Goal: Task Accomplishment & Management: Use online tool/utility

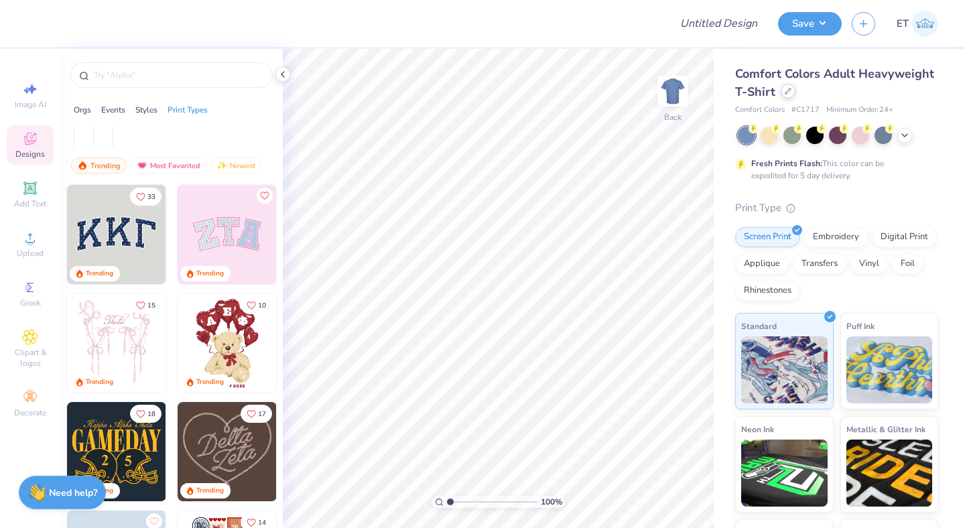
click at [785, 92] on icon at bounding box center [788, 91] width 7 height 7
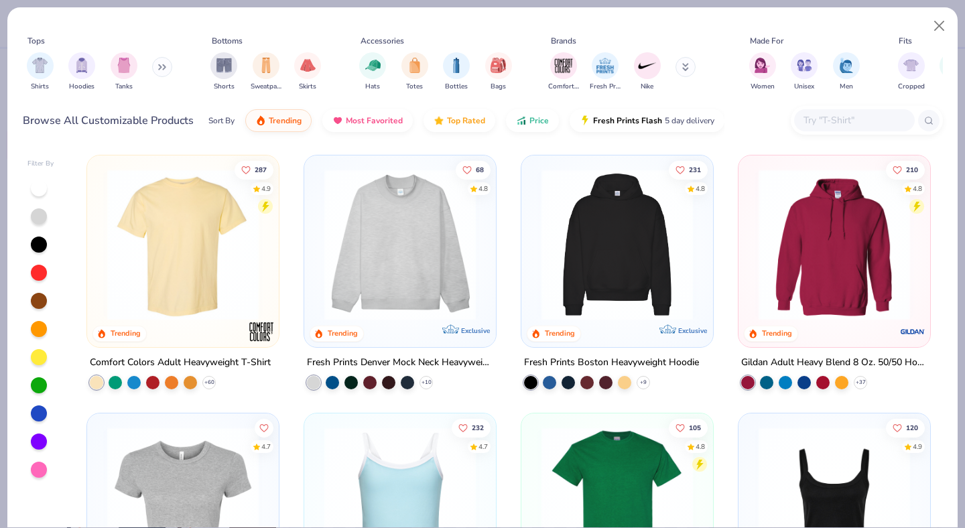
click at [874, 119] on input "text" at bounding box center [853, 120] width 103 height 15
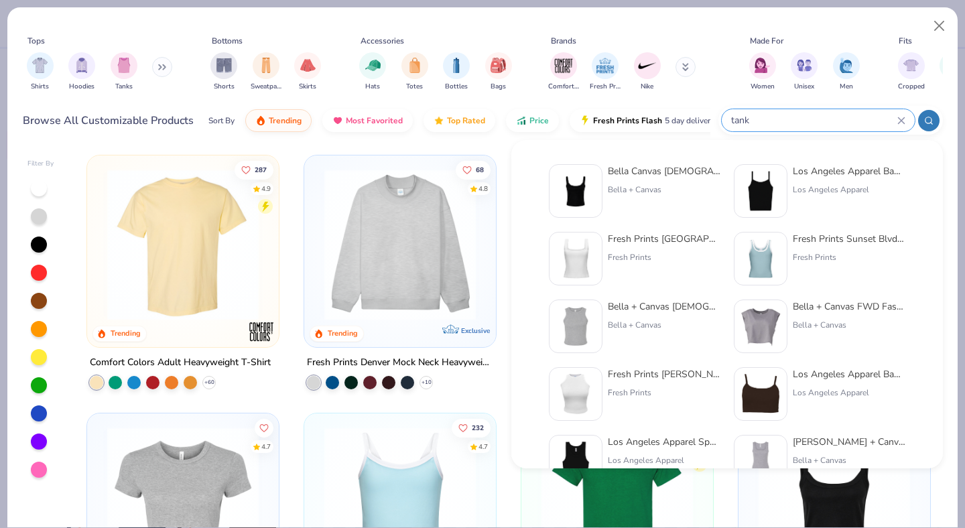
type input "tank"
click at [864, 186] on div "Los Angeles Apparel" at bounding box center [849, 190] width 113 height 12
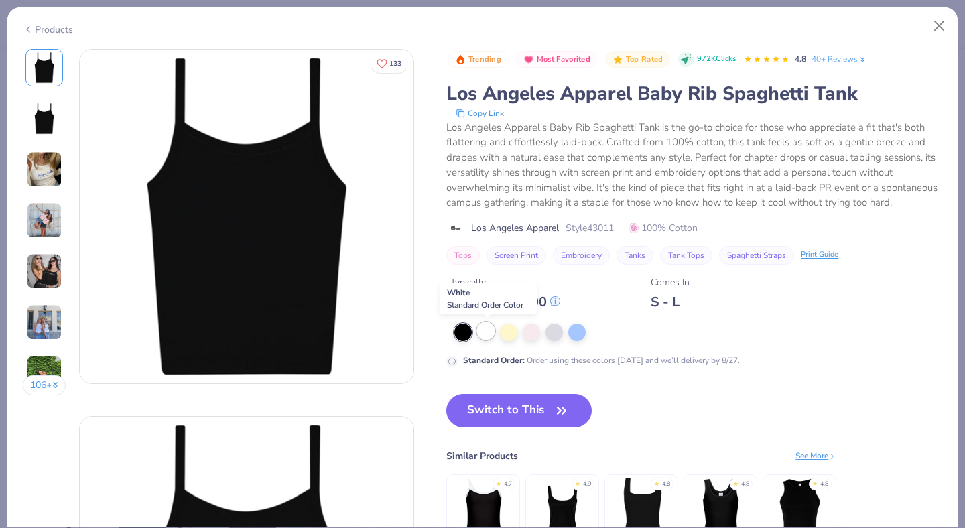
click at [487, 333] on div at bounding box center [485, 330] width 17 height 17
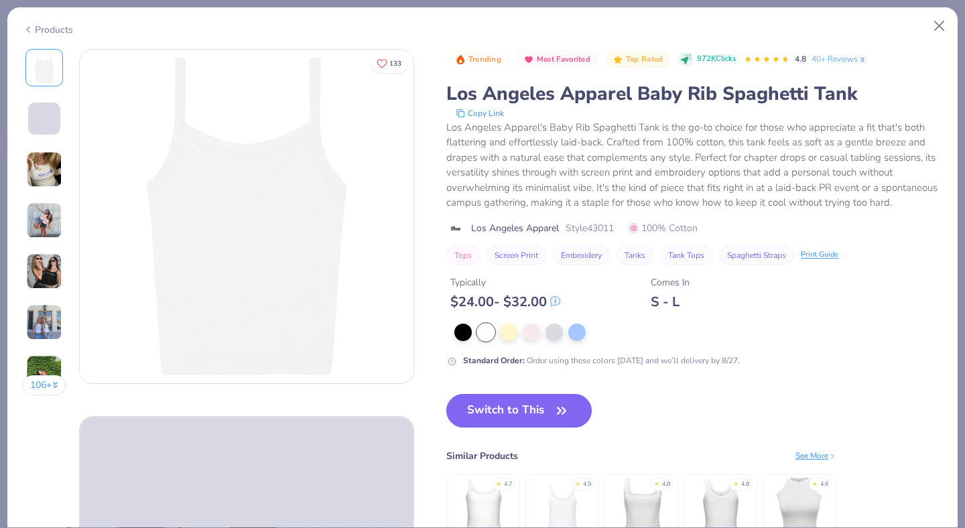
click at [540, 403] on button "Switch to This" at bounding box center [518, 410] width 145 height 33
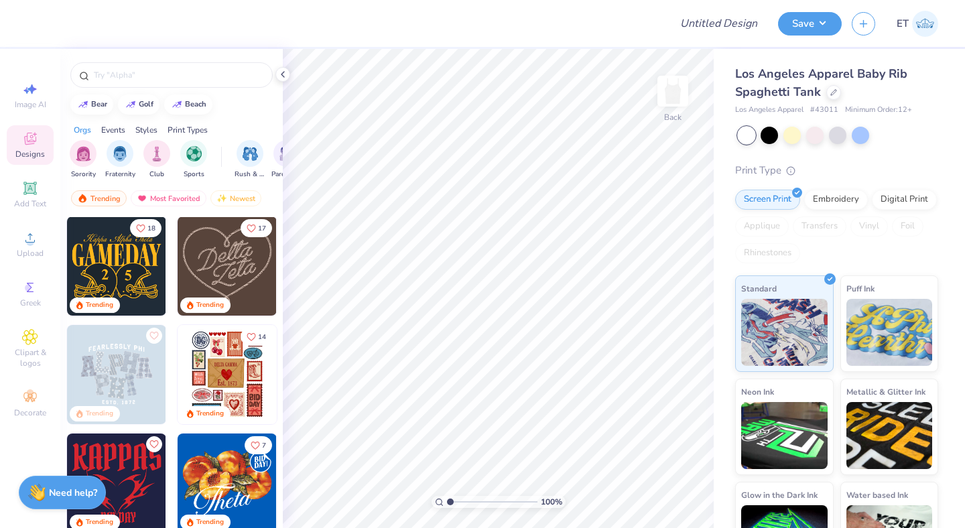
scroll to position [219, 0]
click at [143, 131] on div "Styles" at bounding box center [146, 130] width 22 height 12
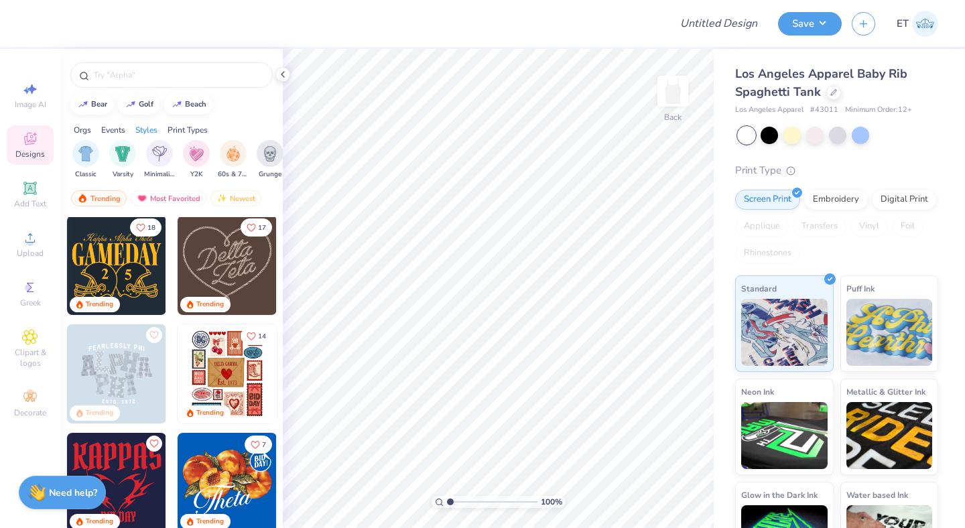
scroll to position [0, 702]
click at [82, 153] on img "filter for Classic" at bounding box center [83, 152] width 15 height 15
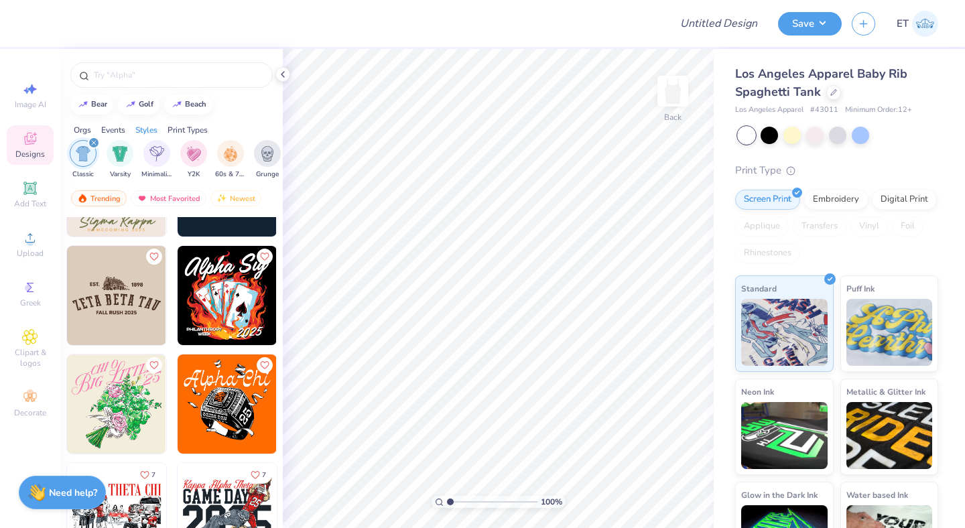
scroll to position [3462, 0]
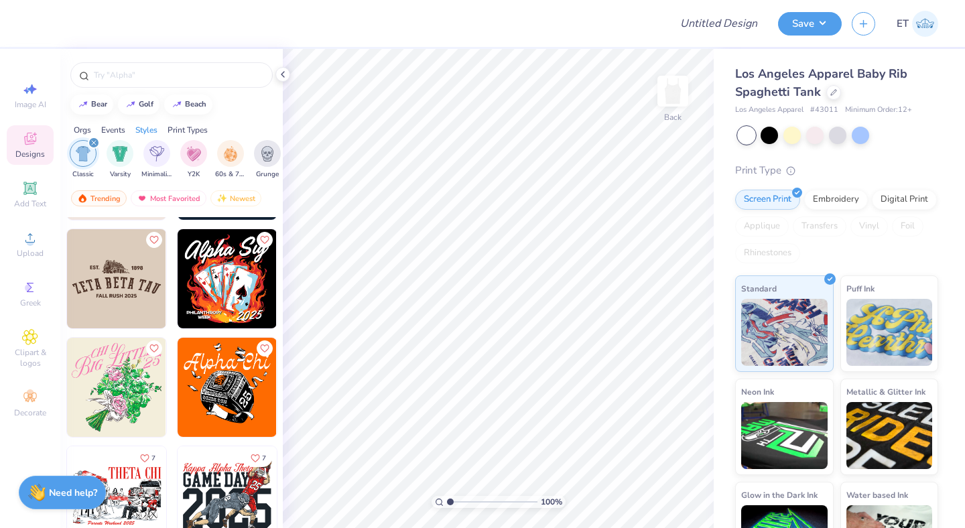
click at [93, 143] on icon "filter for Classic" at bounding box center [94, 143] width 4 height 4
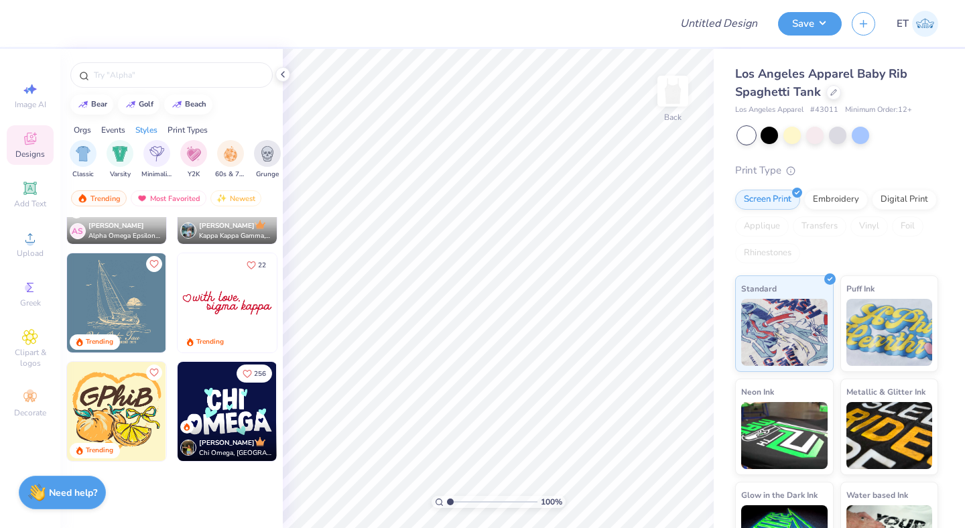
scroll to position [1375, 0]
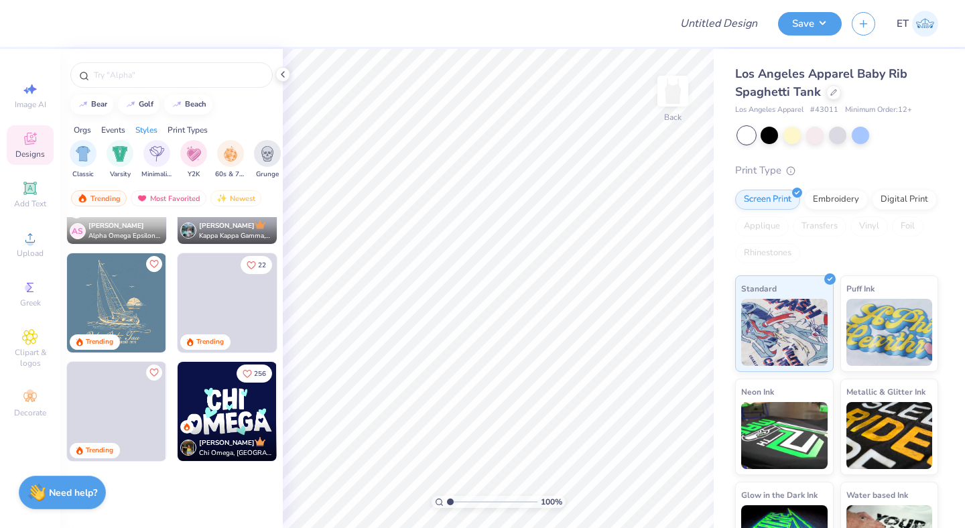
click at [82, 127] on div "Orgs" at bounding box center [82, 130] width 17 height 12
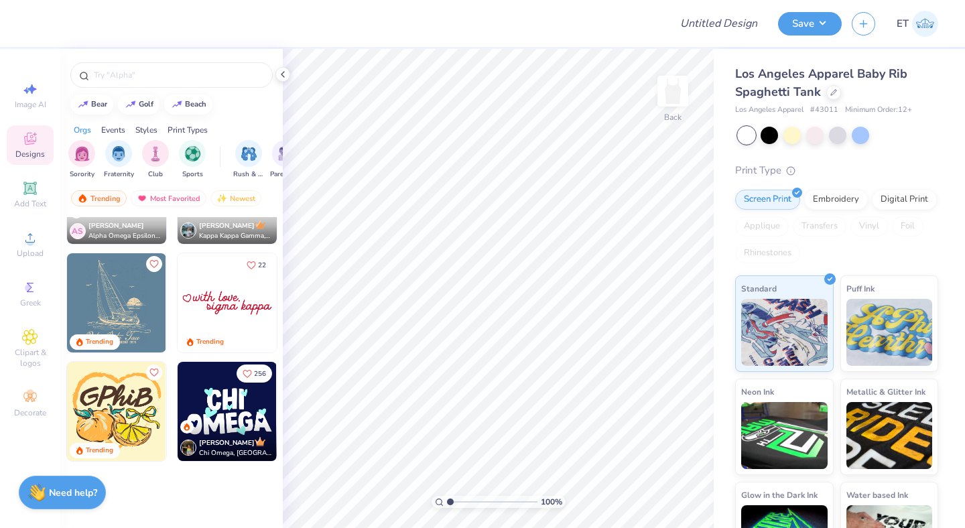
scroll to position [0, 0]
click at [159, 155] on img "filter for Club" at bounding box center [156, 152] width 15 height 15
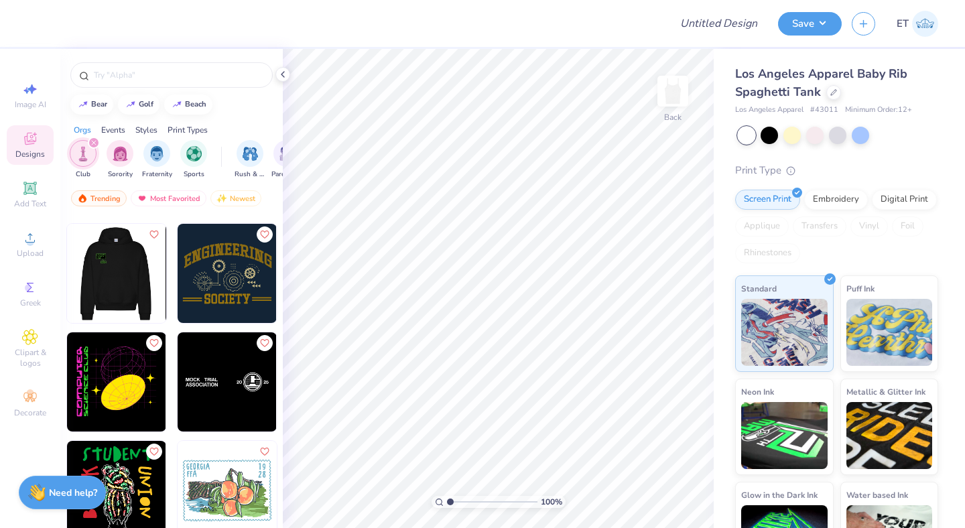
scroll to position [760, 0]
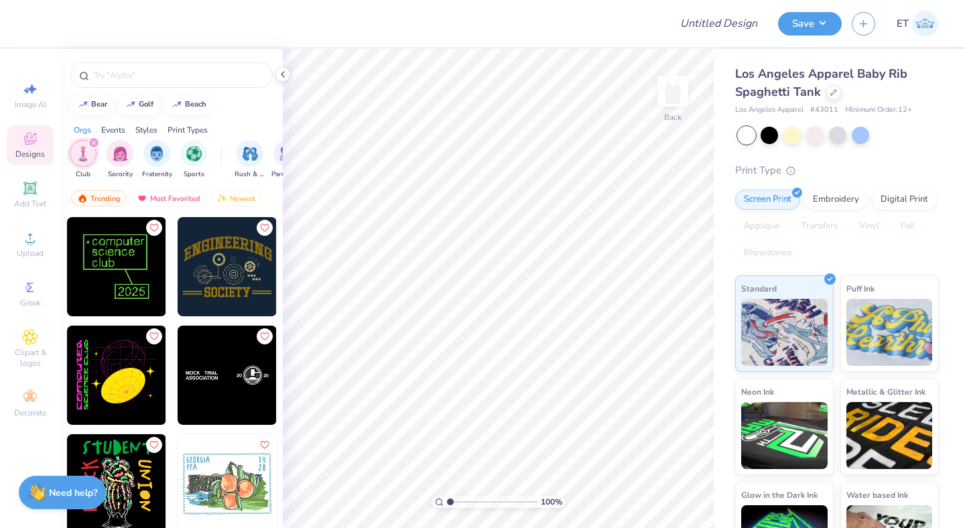
click at [96, 143] on icon "filter for Club" at bounding box center [93, 142] width 5 height 5
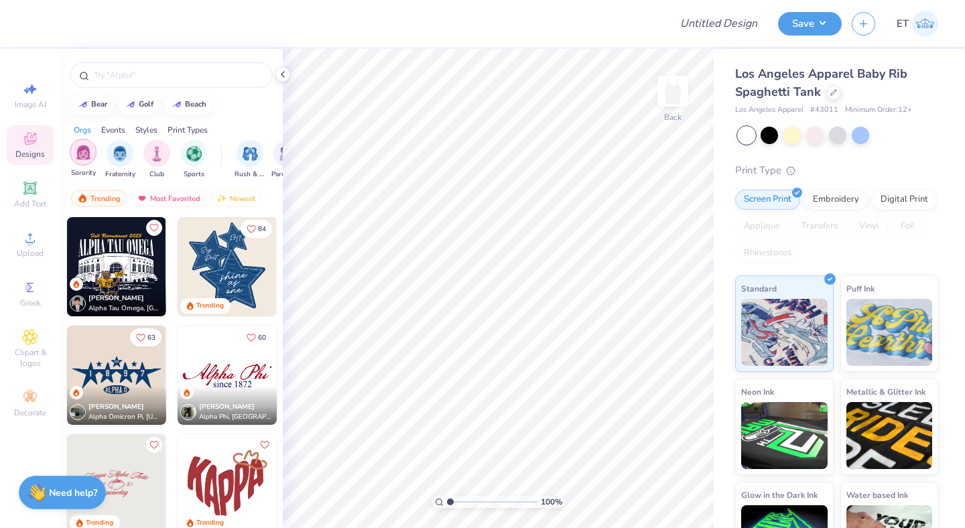
click at [84, 152] on img "filter for Sorority" at bounding box center [83, 152] width 15 height 15
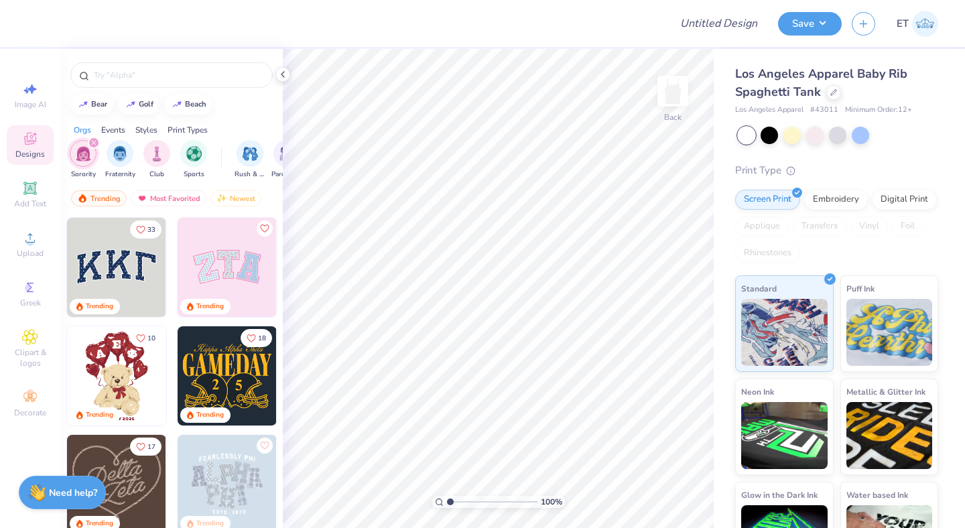
click at [96, 143] on icon "filter for Sorority" at bounding box center [93, 142] width 5 height 5
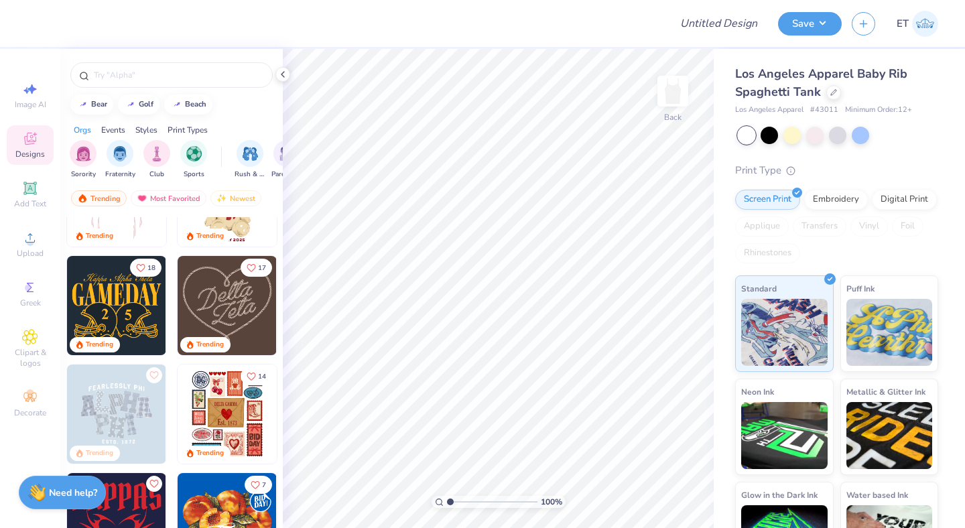
scroll to position [181, 0]
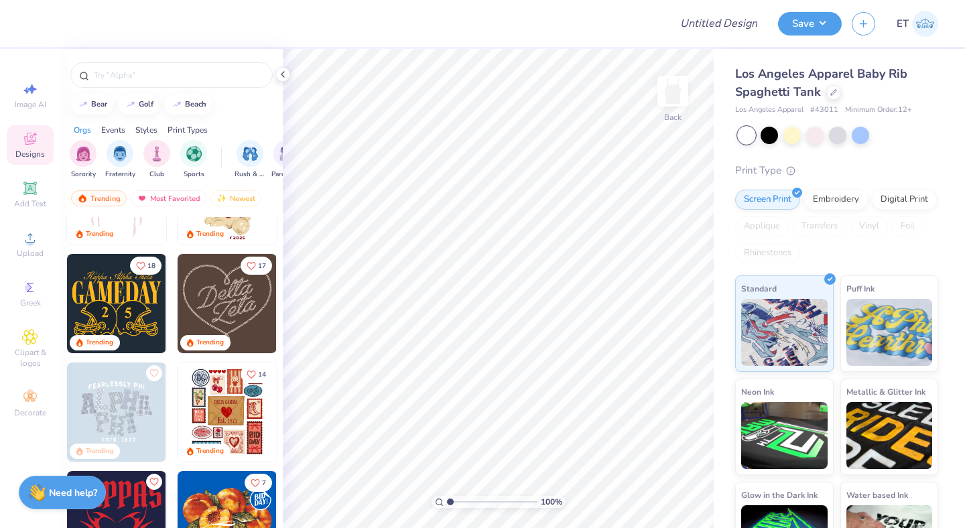
click at [223, 301] on img at bounding box center [227, 303] width 99 height 99
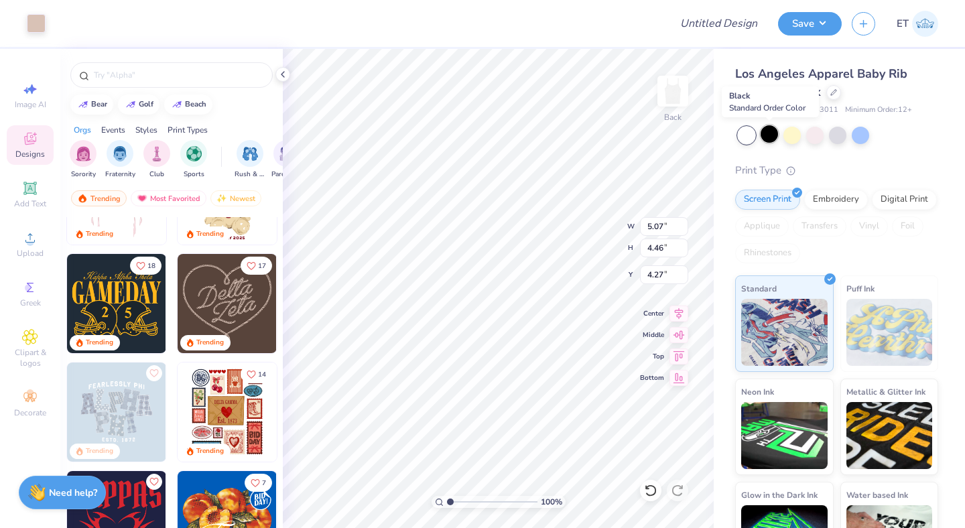
click at [774, 136] on div at bounding box center [768, 133] width 17 height 17
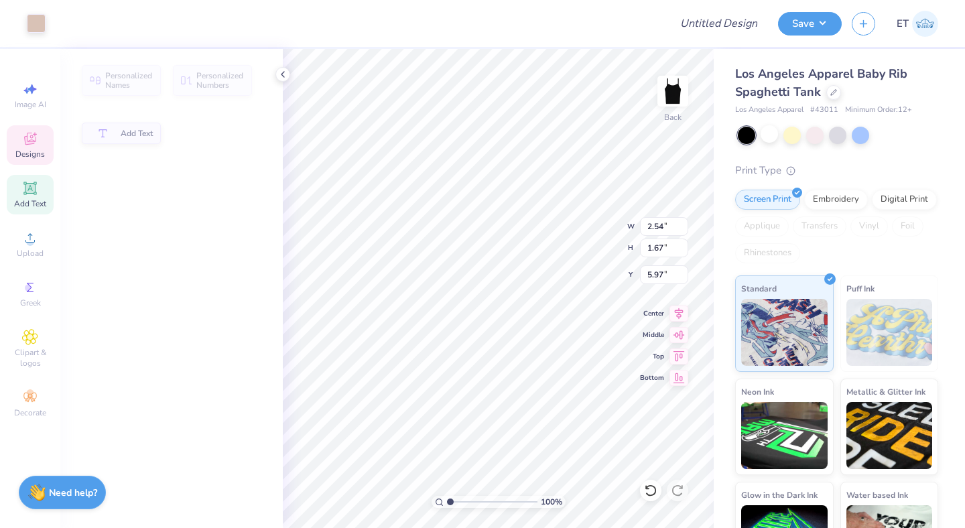
type input "2.54"
type input "1.67"
type input "5.97"
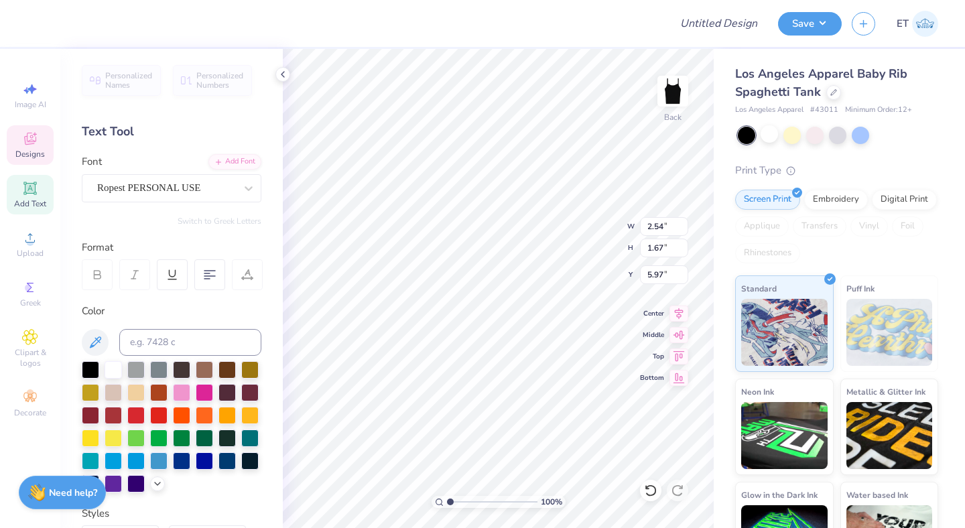
type textarea "UDC"
type input "3.22"
type input "1.79"
type input "5.02"
type input "5.32"
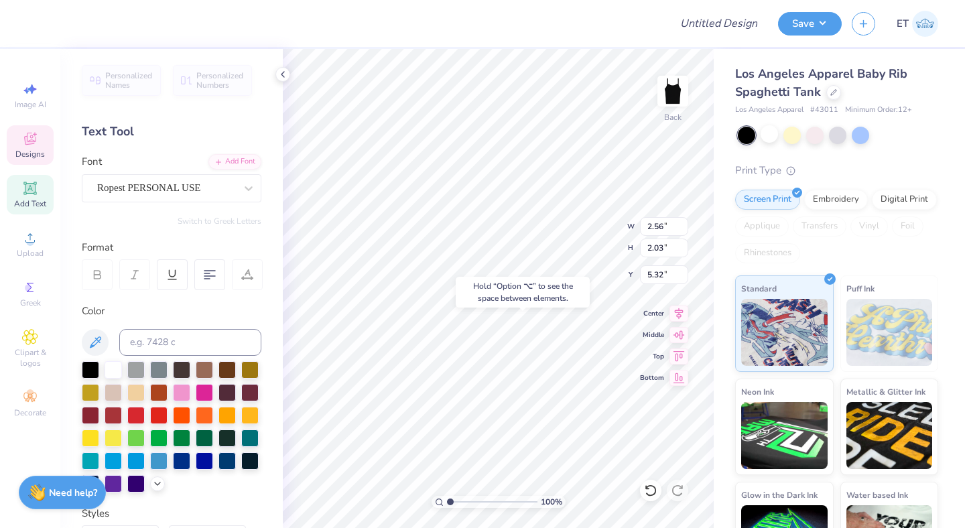
scroll to position [251, 0]
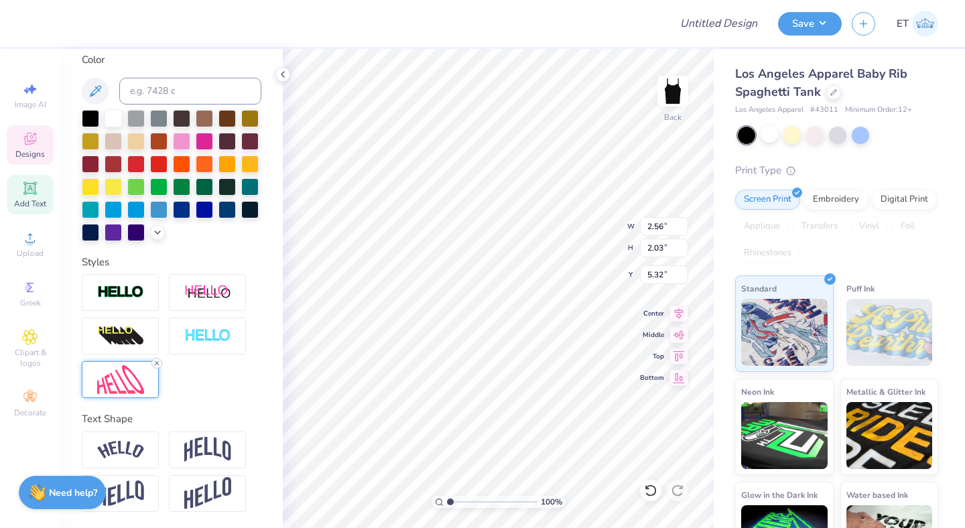
click at [159, 361] on icon at bounding box center [157, 363] width 8 height 8
type input "3.52"
type input "1.24"
type input "5.70"
click at [210, 456] on img at bounding box center [207, 449] width 47 height 25
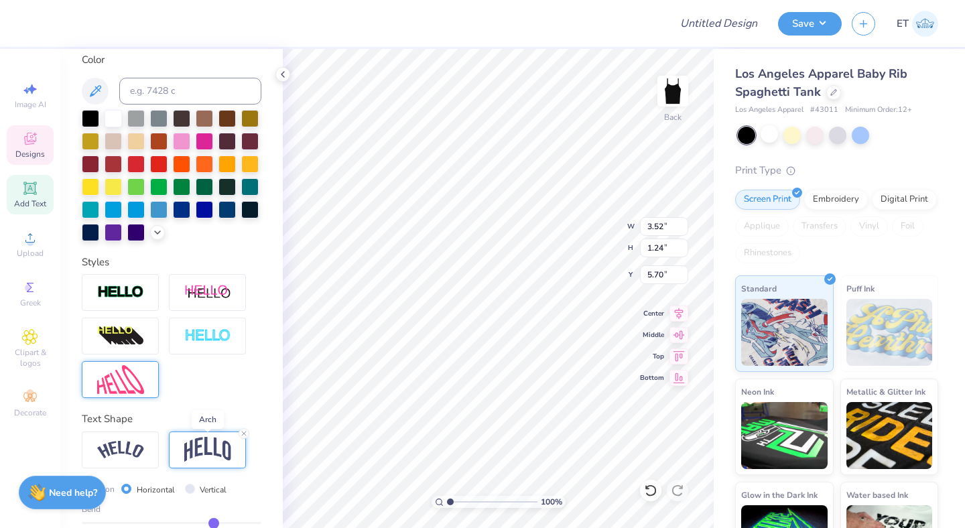
type input "1.68"
type input "5.49"
click at [244, 433] on icon at bounding box center [244, 433] width 8 height 8
type input "1.24"
type input "5.70"
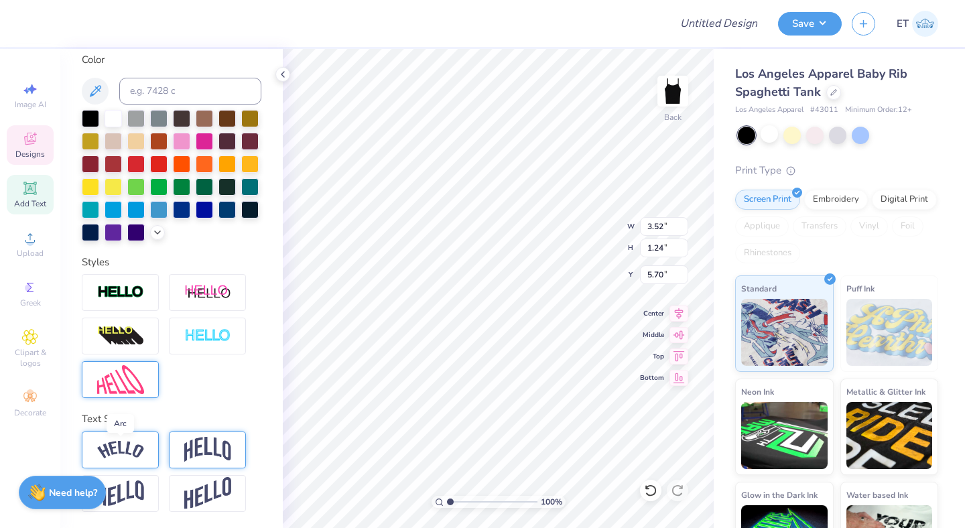
click at [135, 450] on img at bounding box center [120, 450] width 47 height 18
type input "4.92"
type input "1.55"
type input "5.55"
type input "4.48"
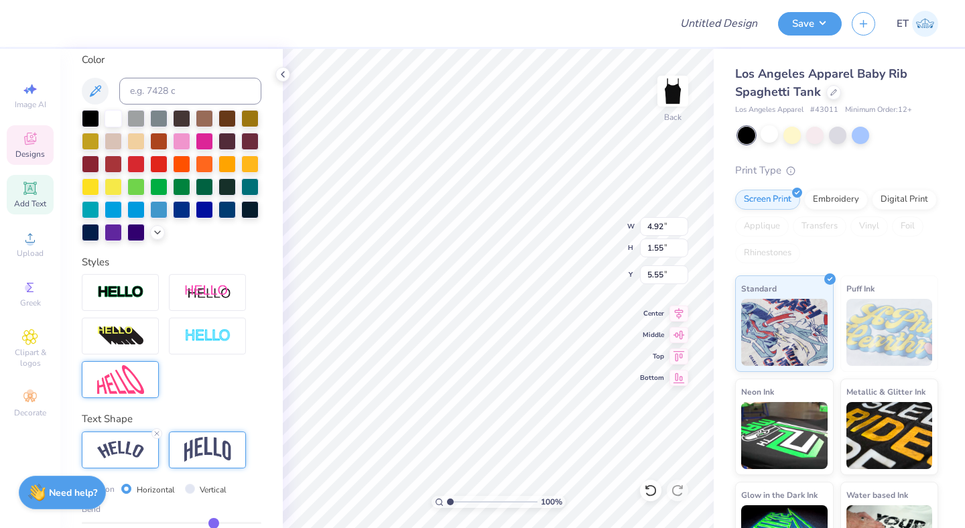
type input "1.41"
type input "5.69"
type input "4.23"
type input "1.33"
type input "5.50"
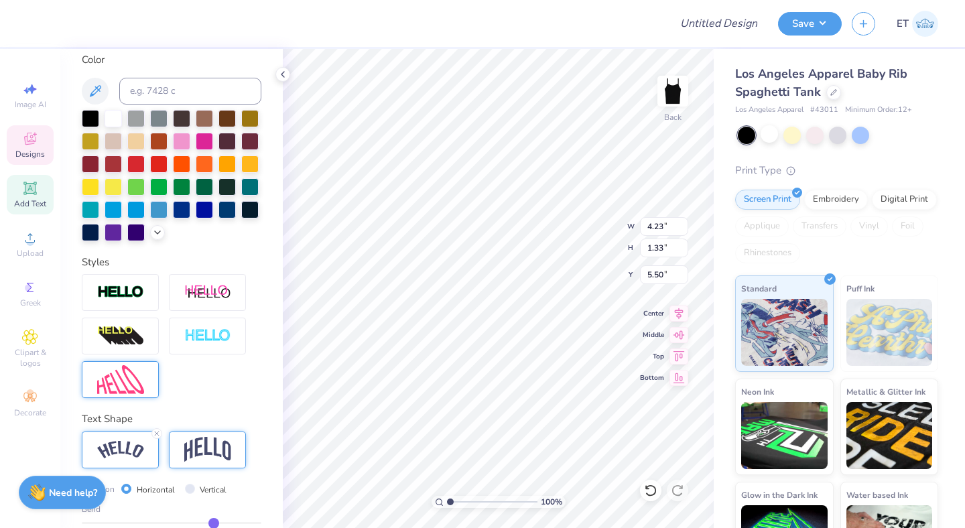
scroll to position [329, 0]
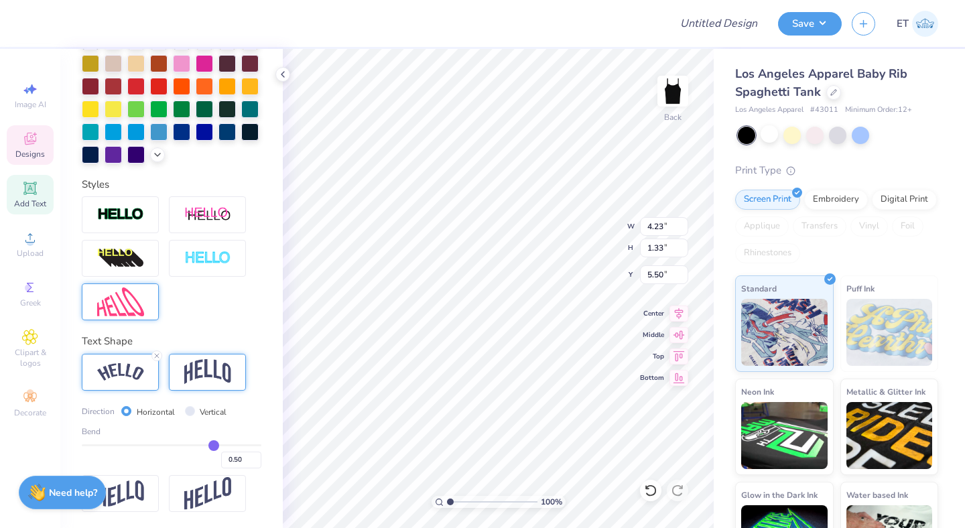
type input "0.46"
type input "0.45"
type input "0.44"
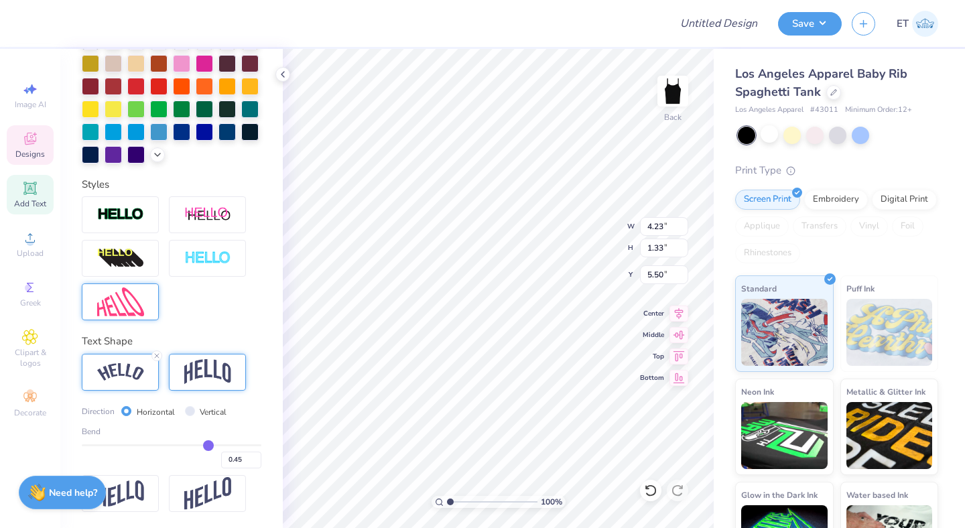
type input "0.44"
type input "0.43"
type input "0.42"
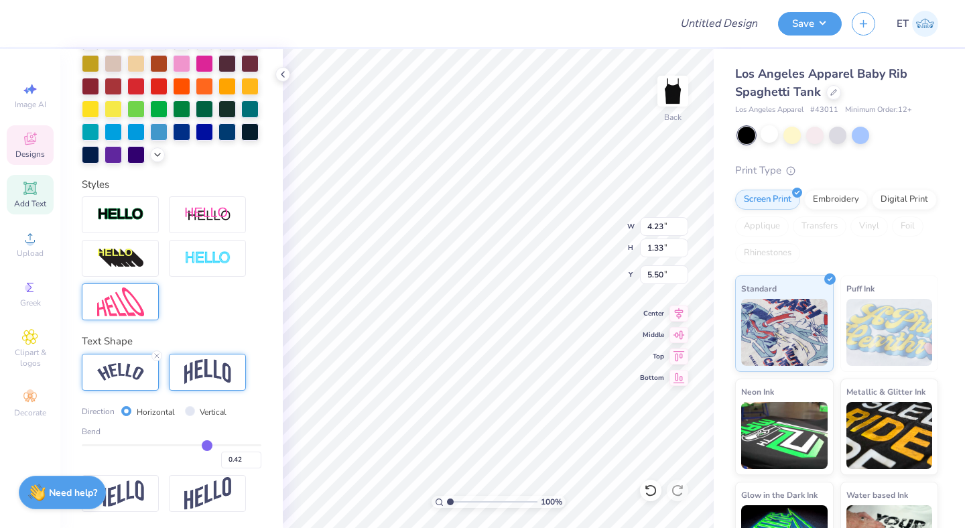
type input "0.41"
type input "0.4"
type input "0.40"
type input "0.39"
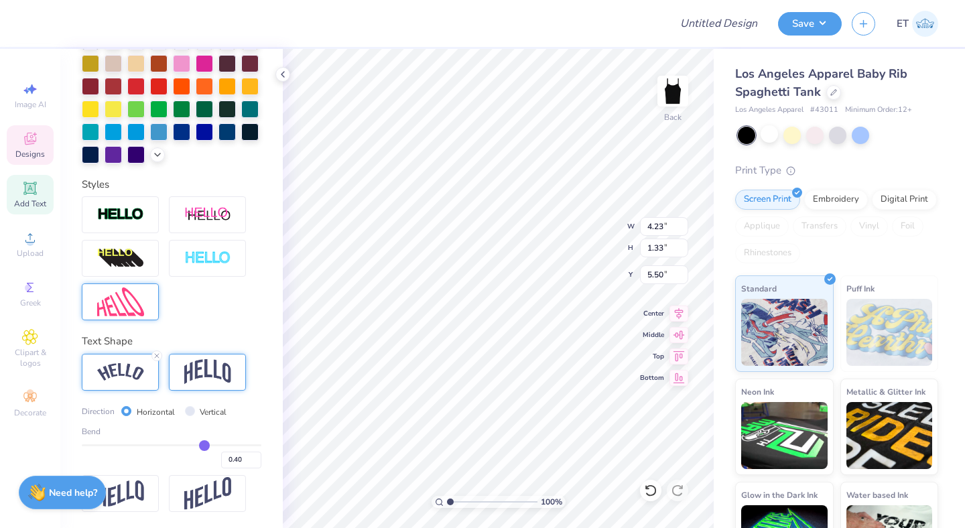
type input "0.39"
type input "0.38"
type input "0.37"
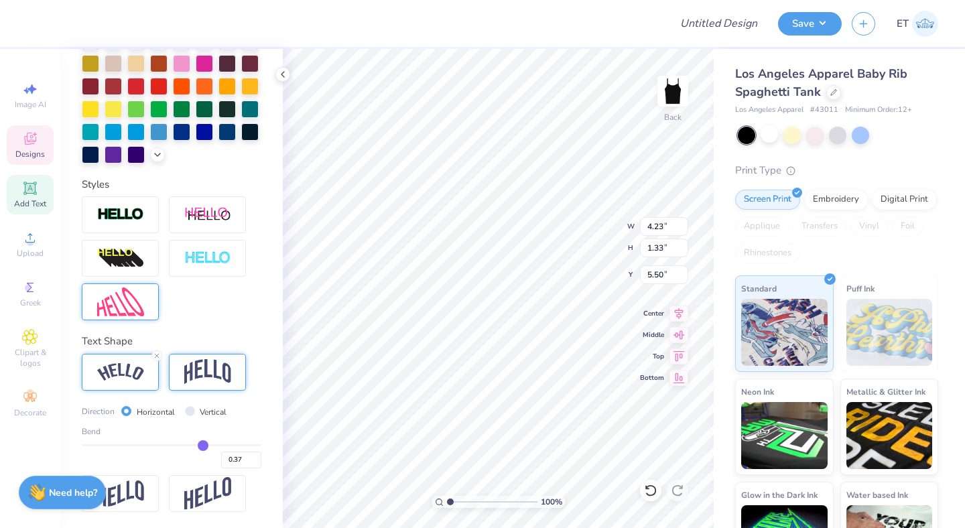
type input "0.36"
type input "0.35"
drag, startPoint x: 210, startPoint y: 445, endPoint x: 201, endPoint y: 446, distance: 9.5
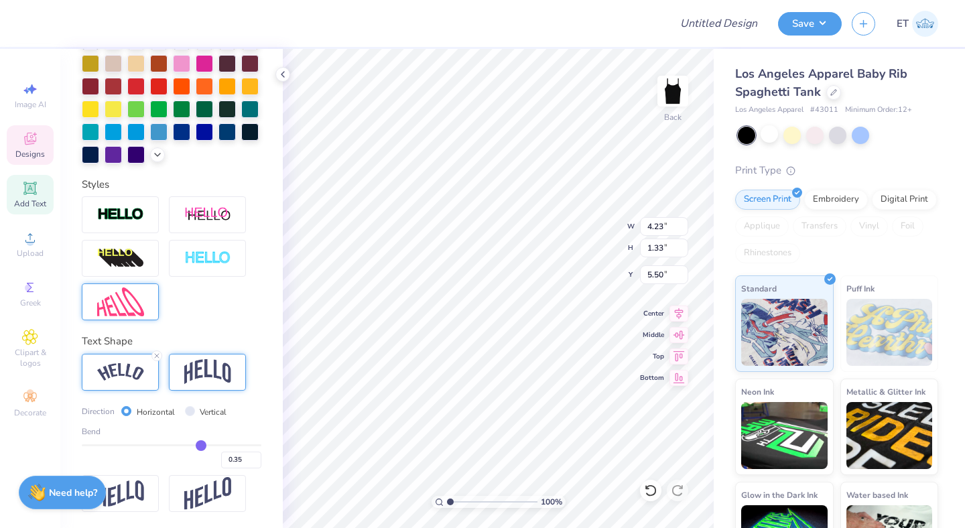
type input "0.35"
click at [201, 446] on input "range" at bounding box center [172, 445] width 180 height 2
type input "3.91"
type input "1.15"
type input "5.59"
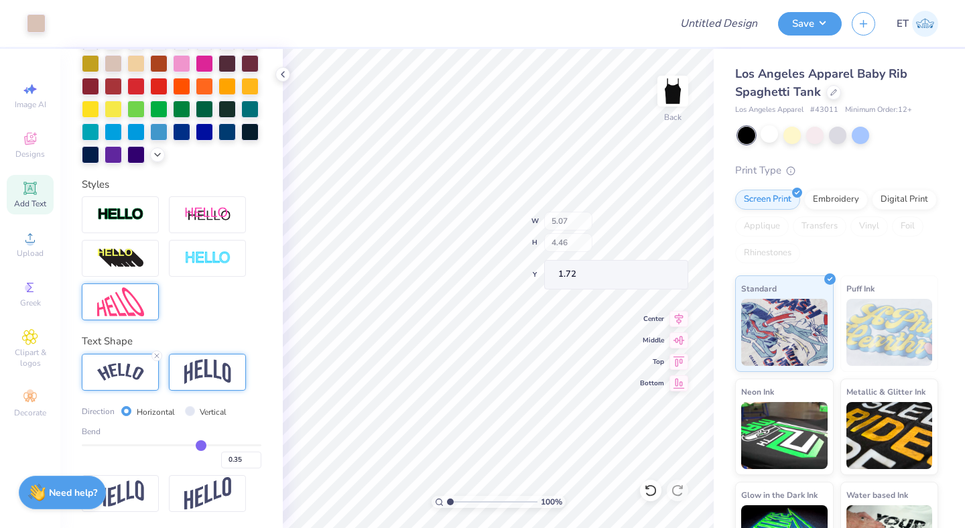
type input "1.72"
click at [733, 19] on input "Design Title" at bounding box center [735, 23] width 66 height 27
type input "Designs for UDC"
click at [806, 24] on button "Save" at bounding box center [810, 21] width 64 height 23
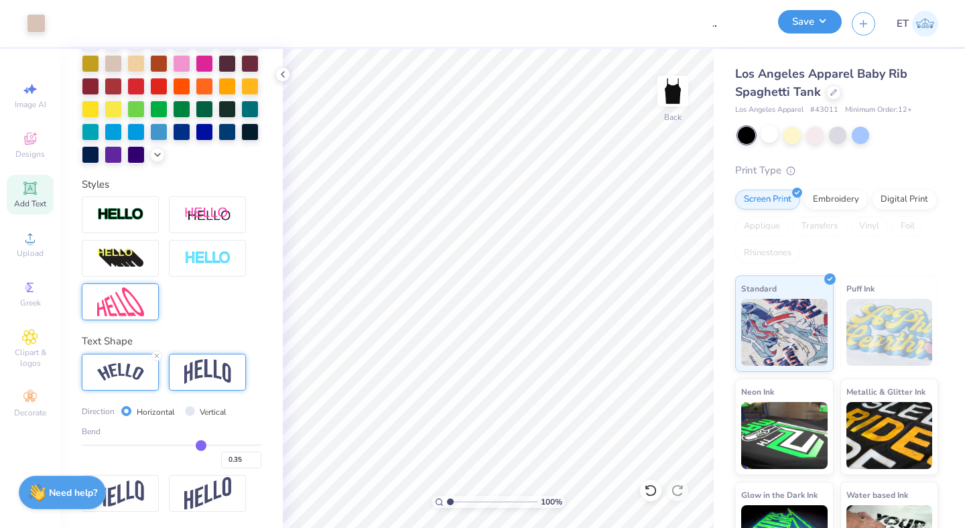
scroll to position [0, 0]
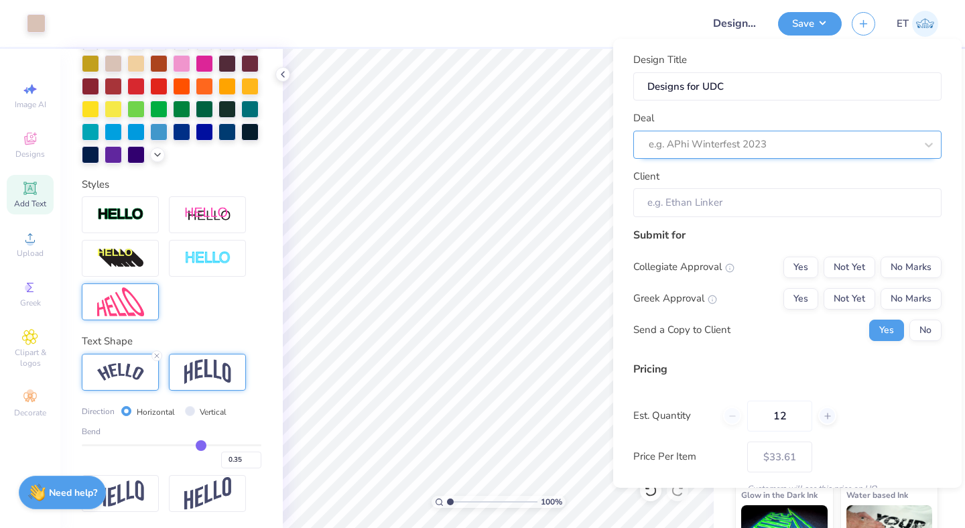
click at [781, 157] on div "e.g. APhi Winterfest 2023" at bounding box center [787, 145] width 308 height 28
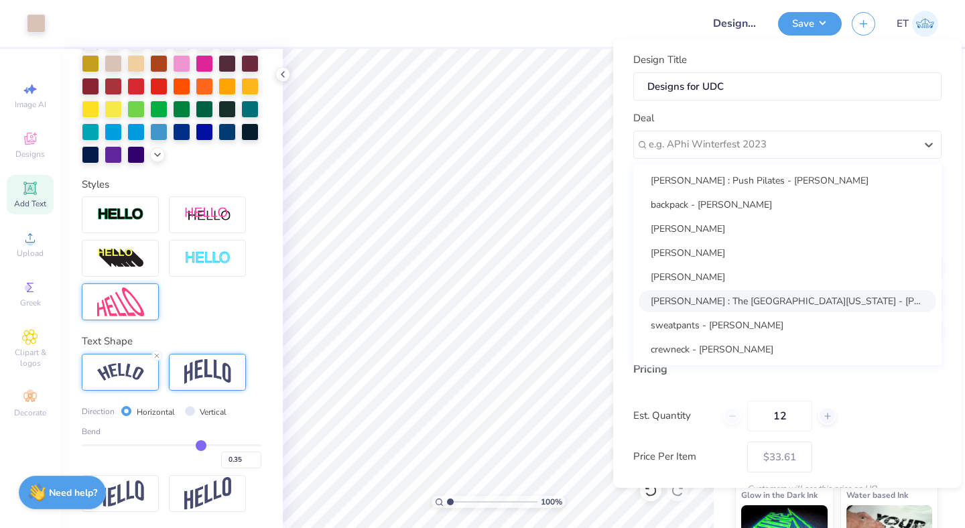
click at [744, 294] on div "Elena Gross : The University of Virginia - Elena Gross" at bounding box center [786, 301] width 297 height 22
type input "Elena Gross"
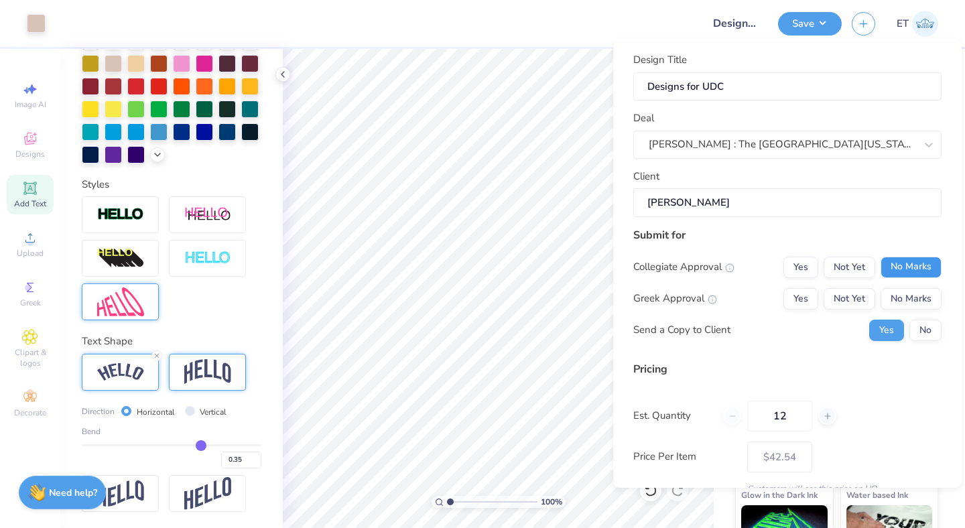
click at [908, 264] on button "No Marks" at bounding box center [910, 267] width 61 height 21
click at [913, 291] on button "No Marks" at bounding box center [910, 298] width 61 height 21
click at [921, 327] on button "No" at bounding box center [925, 330] width 32 height 21
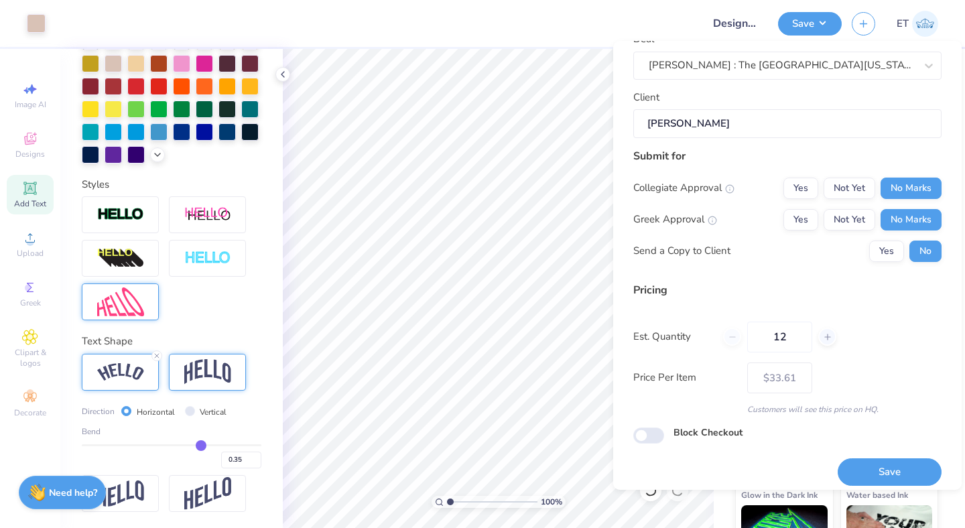
scroll to position [82, 0]
click at [848, 472] on button "Save" at bounding box center [889, 470] width 104 height 27
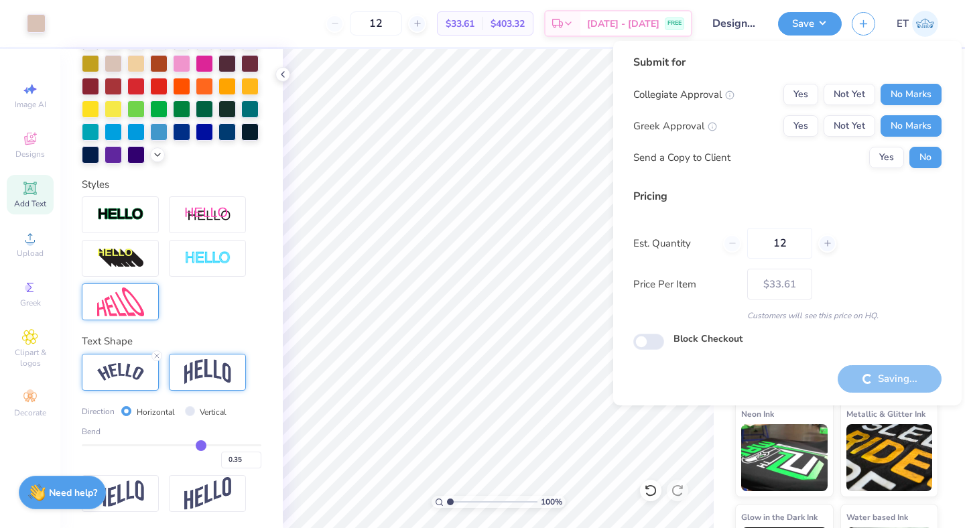
type input "– –"
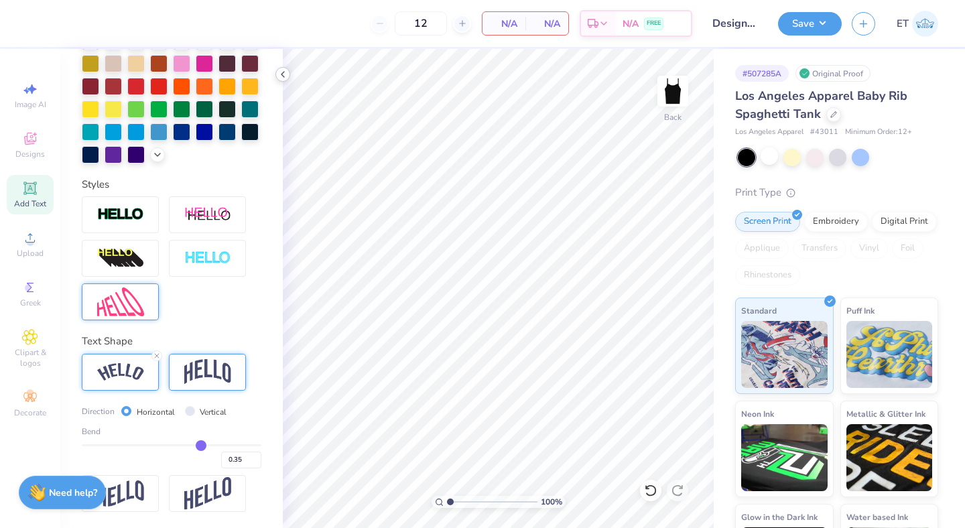
click at [285, 75] on icon at bounding box center [282, 74] width 11 height 11
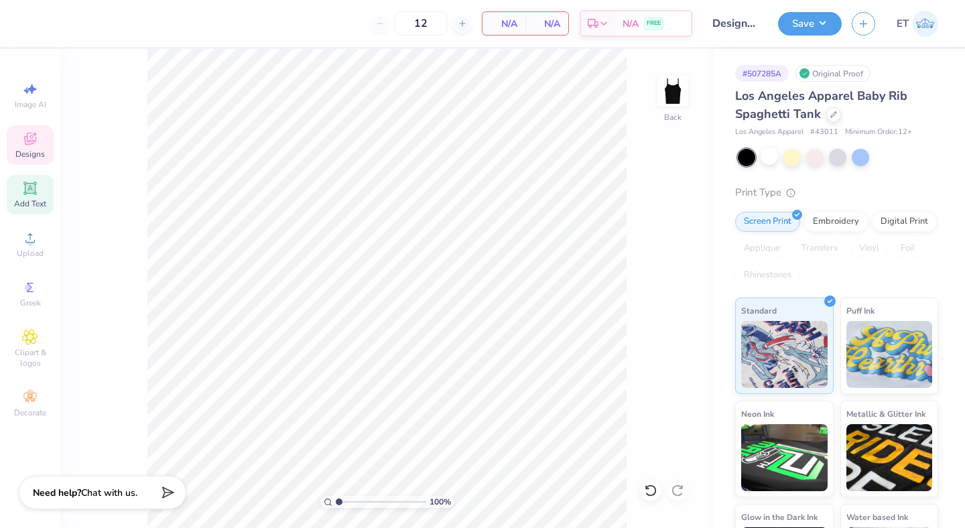
click at [33, 147] on div "Designs" at bounding box center [30, 145] width 47 height 40
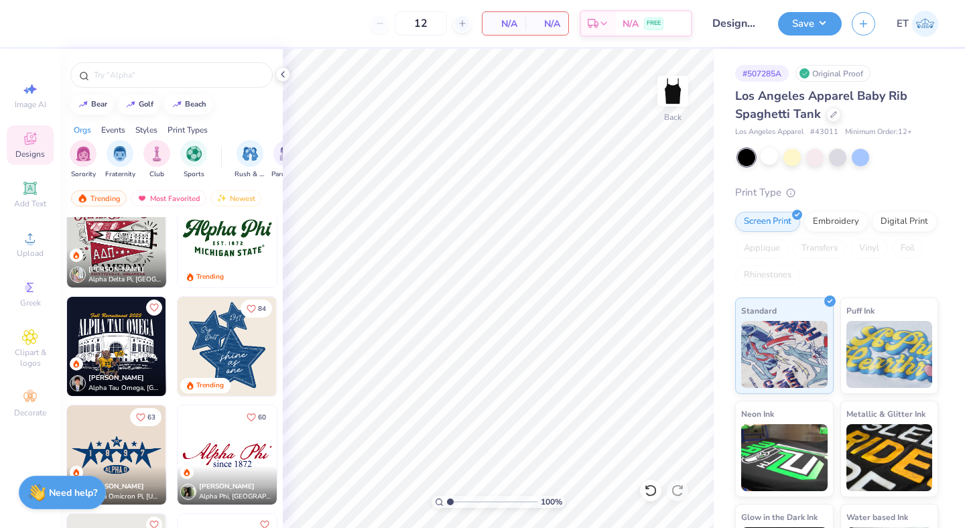
scroll to position [682, 0]
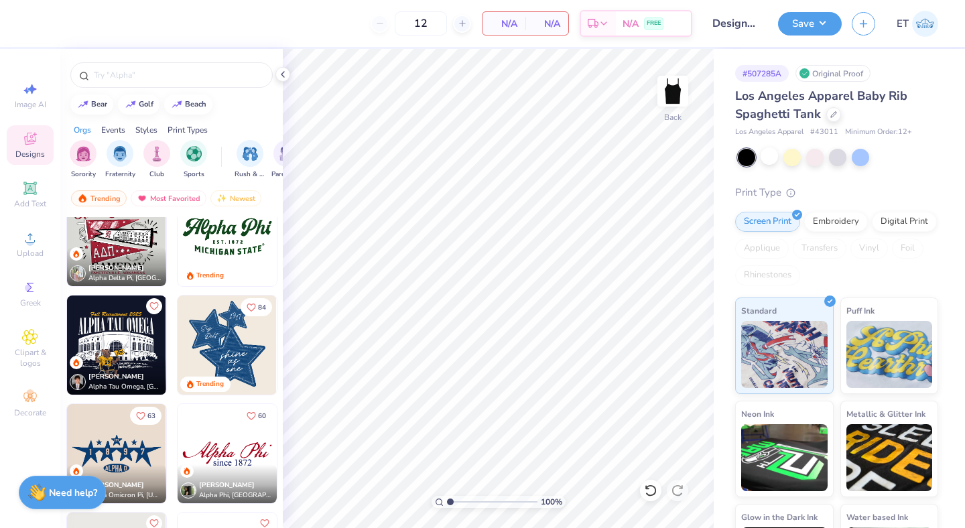
click at [115, 439] on img at bounding box center [116, 453] width 99 height 99
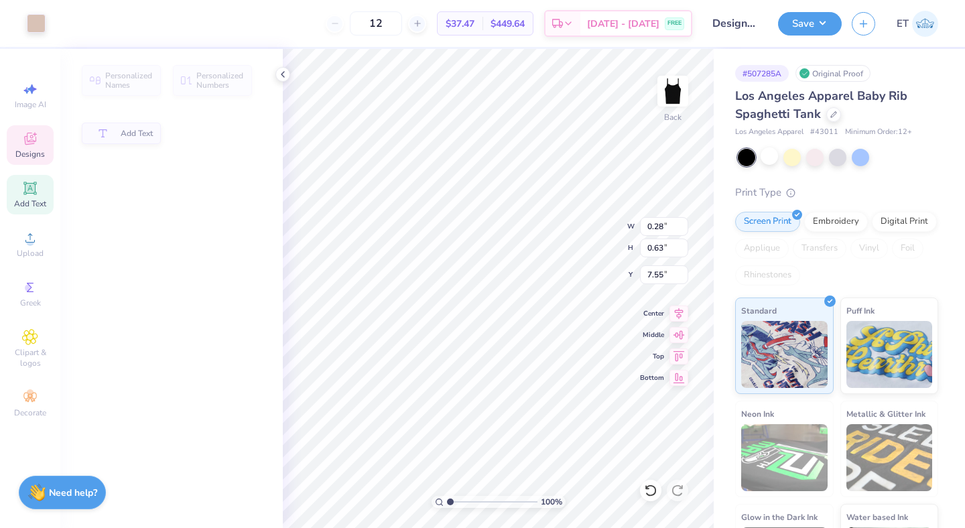
type input "0.28"
type input "0.63"
type input "7.55"
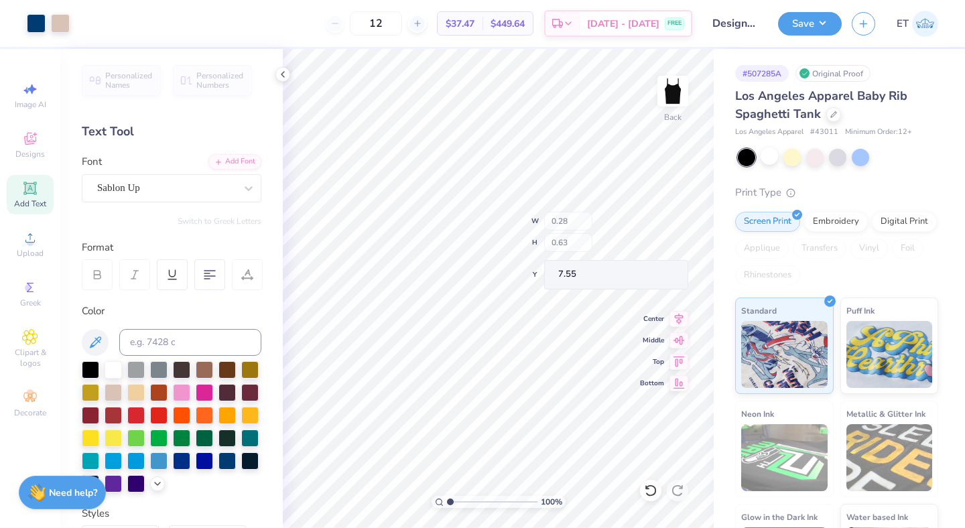
type input "0.29"
type input "0.61"
type input "7.56"
type input "0.28"
type input "0.63"
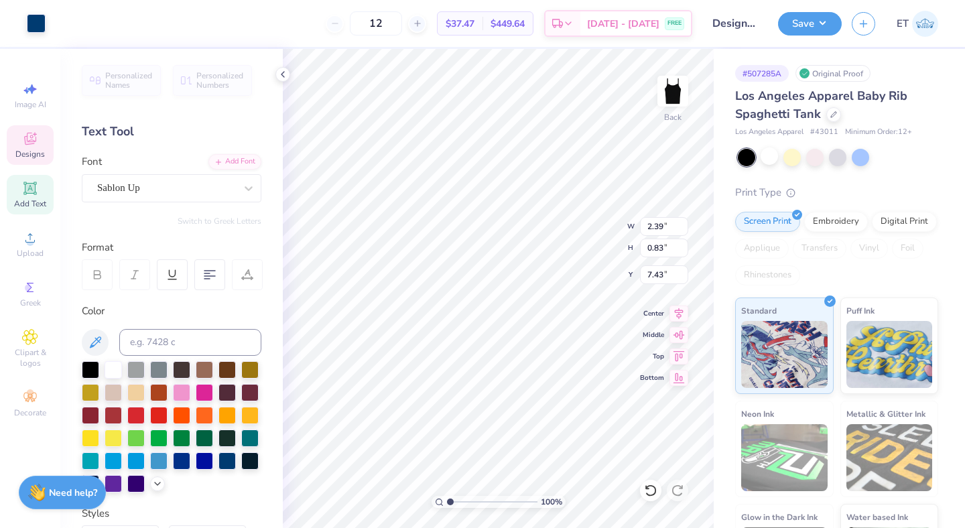
type input "7.55"
type textarea "D"
type input "0.29"
type input "0.61"
type input "7.56"
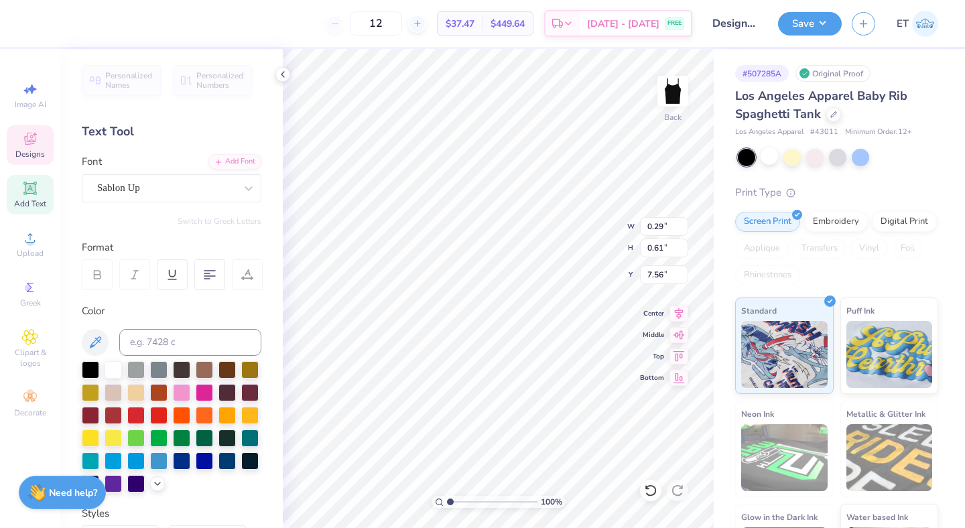
type textarea "C"
type input "0.26"
type input "0.59"
type input "7.55"
type textarea "U"
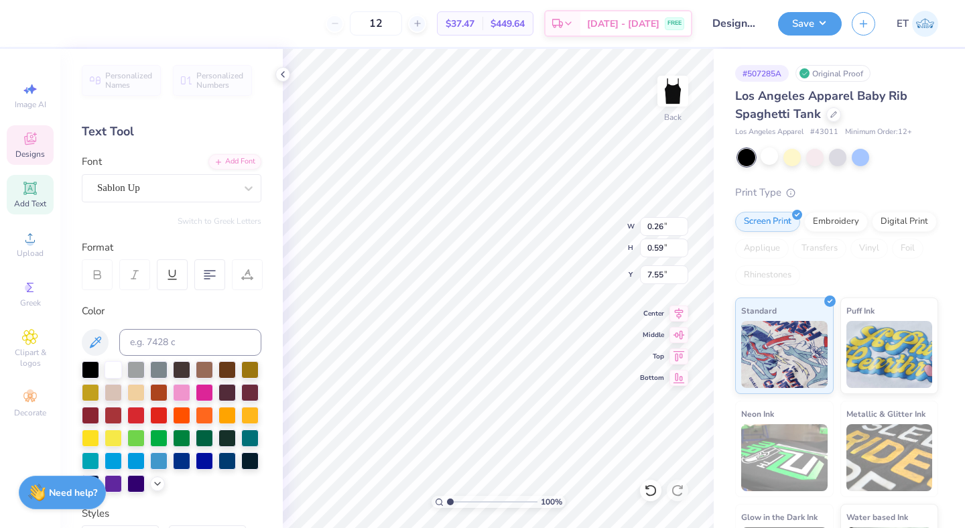
type input "0.59"
type input "0.56"
type input "7.58"
type input "1.77"
type input "7.53"
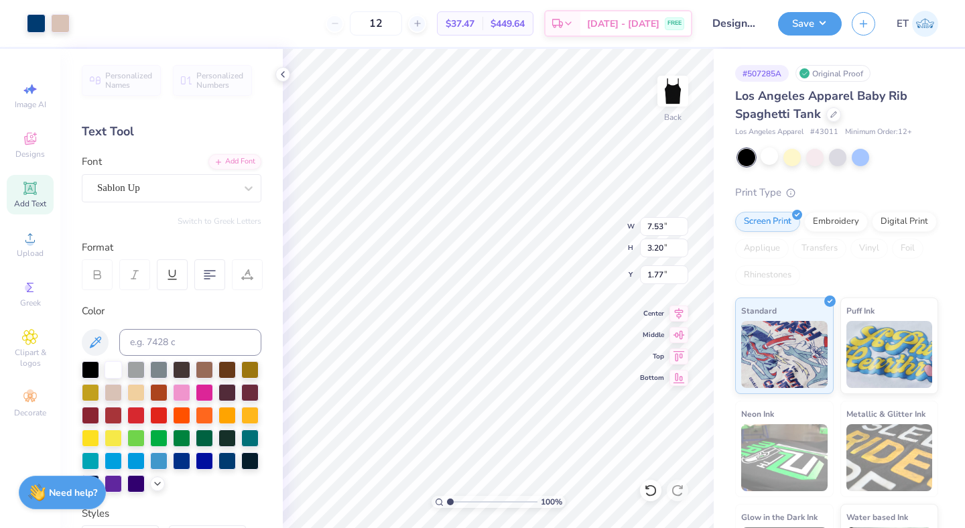
type input "3.20"
type input "1.85"
click at [819, 34] on div "Save" at bounding box center [810, 23] width 64 height 23
click at [821, 29] on button "Save" at bounding box center [810, 21] width 64 height 23
type textarea "9"
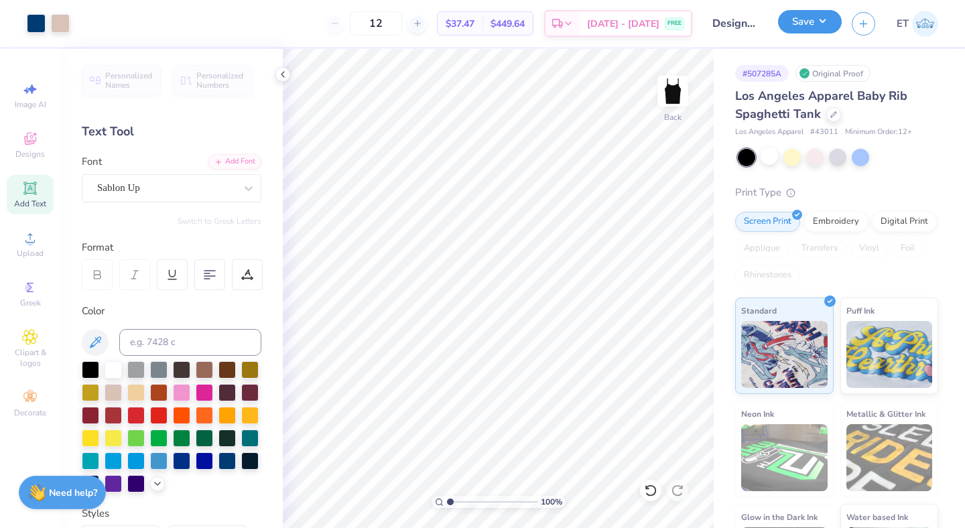
click at [811, 32] on button "Save" at bounding box center [810, 21] width 64 height 23
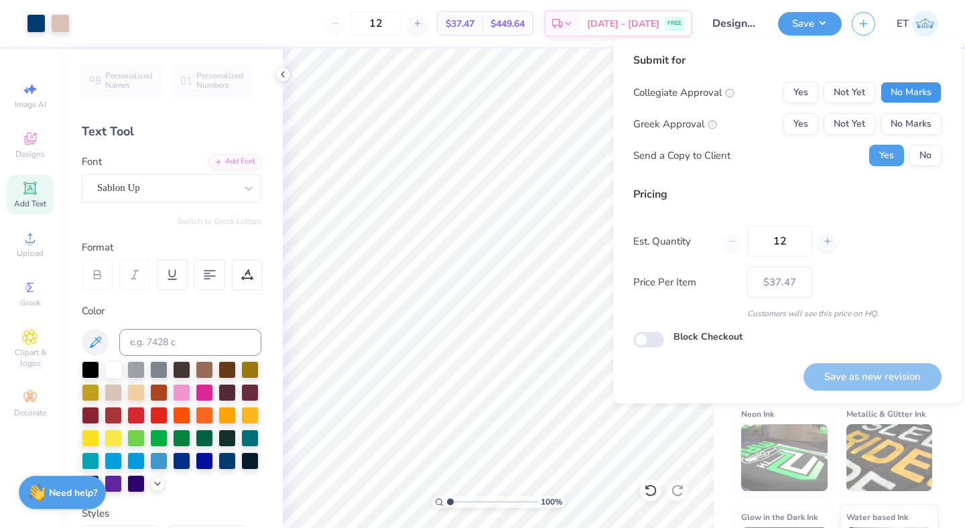
click at [913, 98] on button "No Marks" at bounding box center [910, 92] width 61 height 21
click at [915, 129] on button "No Marks" at bounding box center [910, 123] width 61 height 21
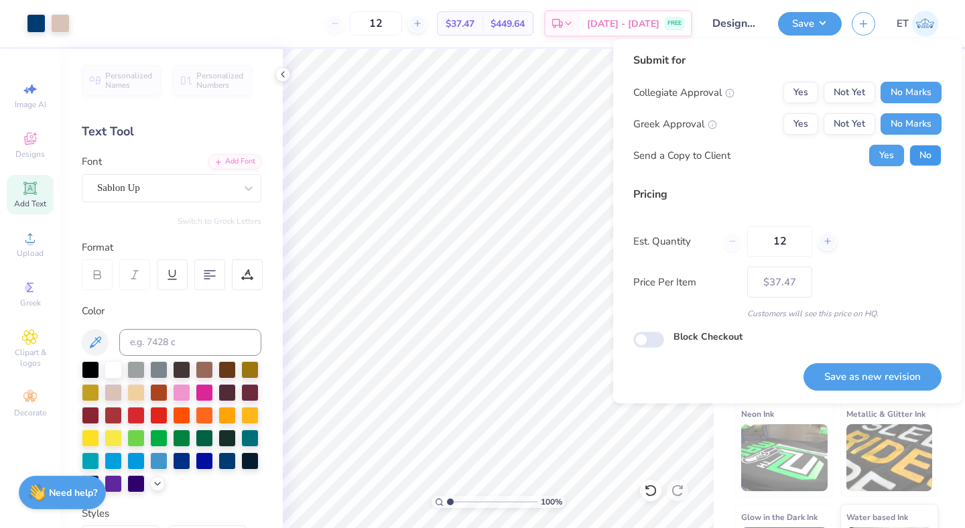
click at [923, 150] on button "No" at bounding box center [925, 155] width 32 height 21
click at [860, 374] on button "Save as new revision" at bounding box center [872, 376] width 138 height 27
type input "$37.47"
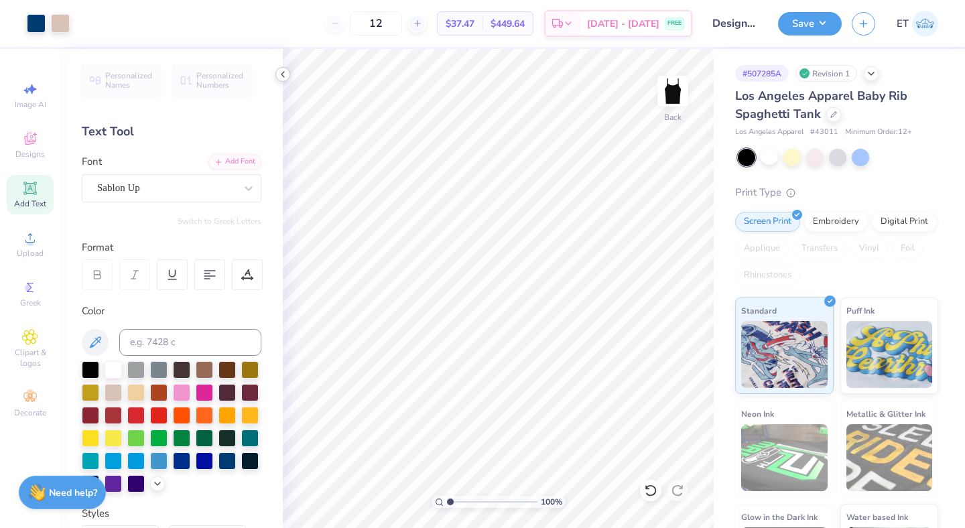
click at [284, 75] on icon at bounding box center [282, 74] width 11 height 11
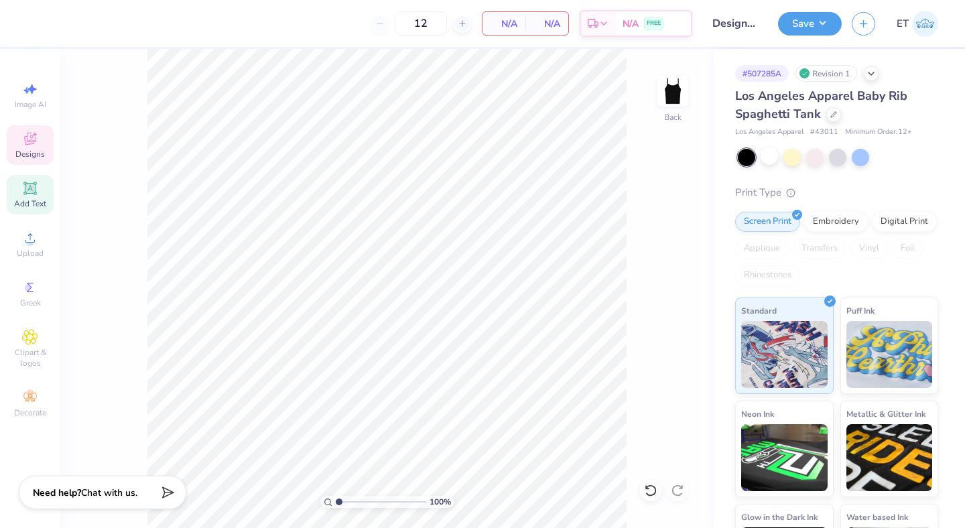
click at [31, 144] on icon at bounding box center [30, 139] width 16 height 16
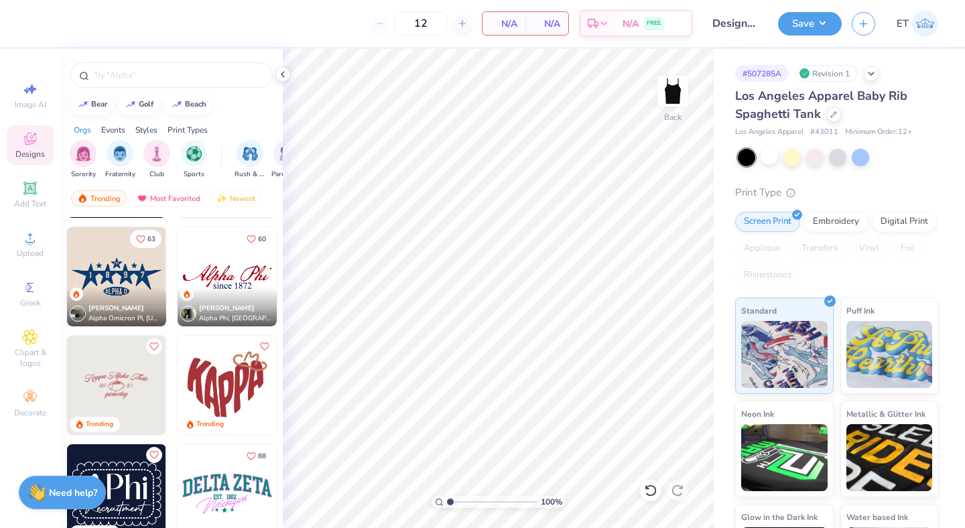
scroll to position [862, 0]
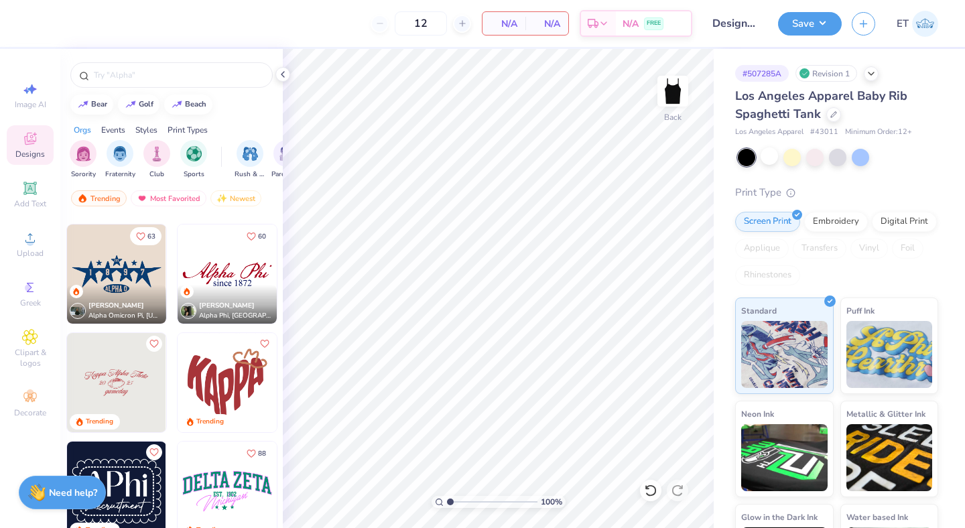
click at [207, 377] on img at bounding box center [227, 382] width 99 height 99
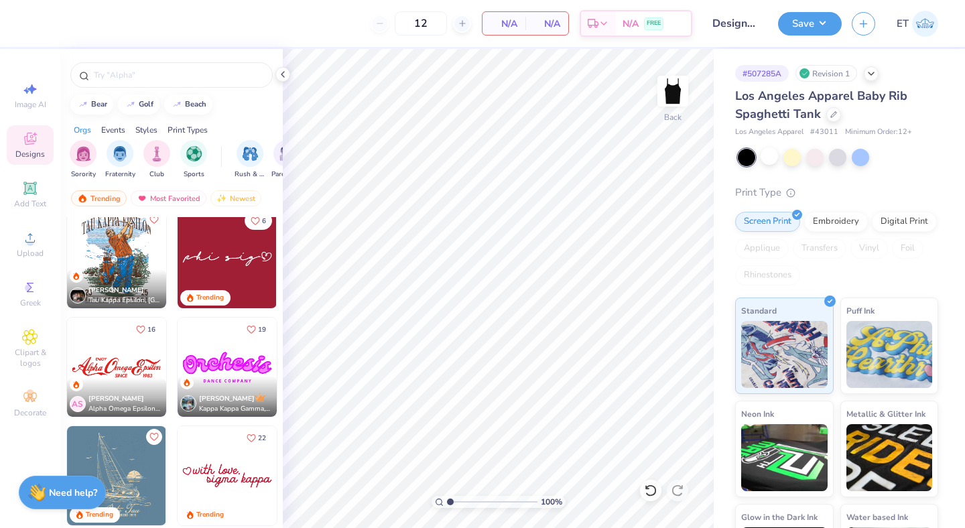
scroll to position [1207, 0]
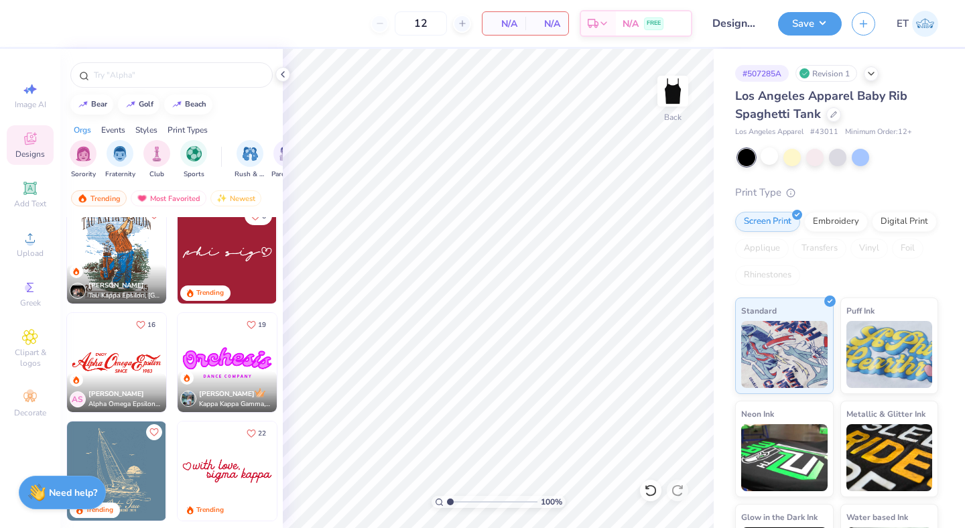
click at [224, 360] on img at bounding box center [227, 362] width 99 height 99
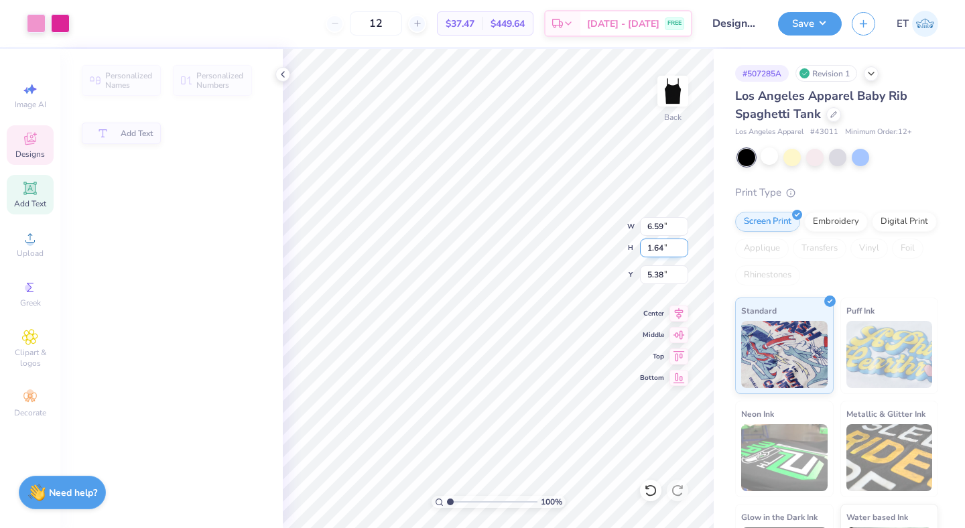
type input "1.64"
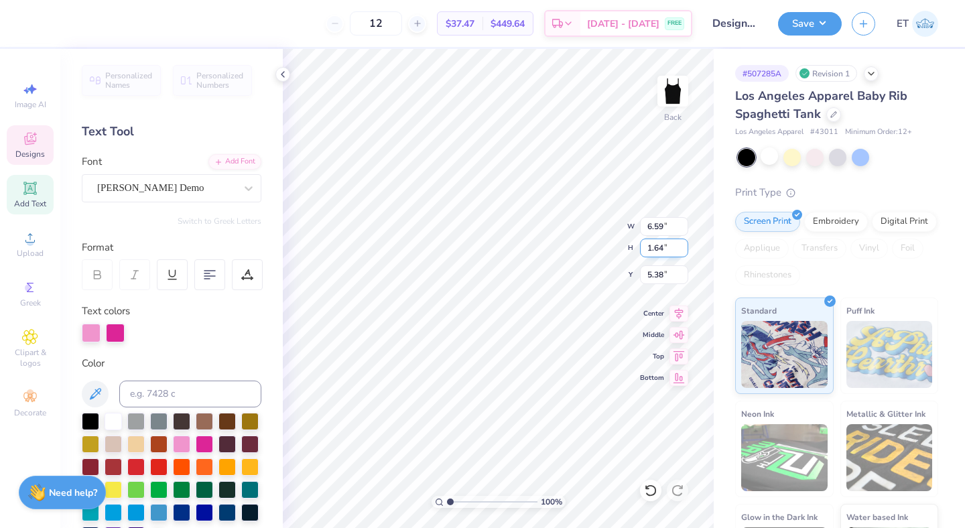
scroll to position [0, 0]
type textarea "UDC"
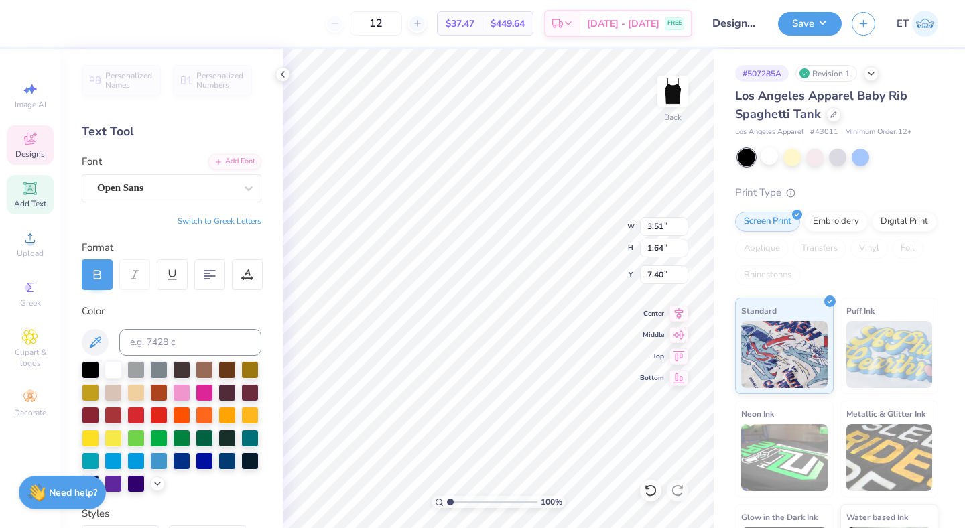
type input "3.51"
type input "0.22"
type input "7.40"
type textarea "U N I V E R S I T Y D A N C E C L U B"
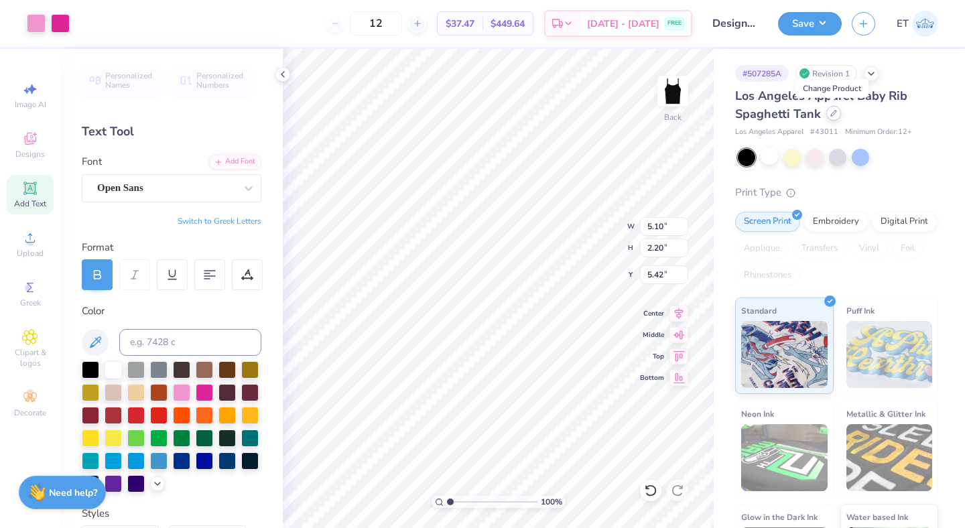
click at [827, 109] on div at bounding box center [833, 113] width 15 height 15
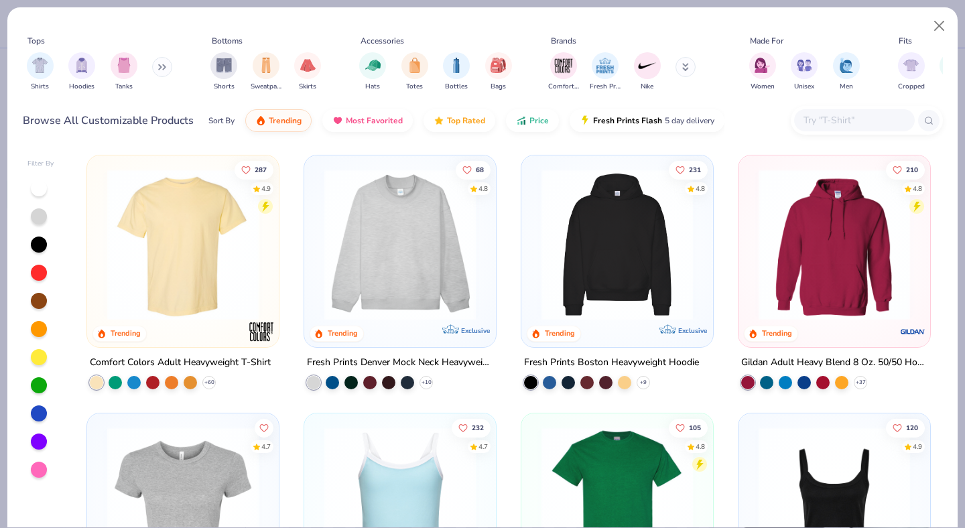
click at [854, 109] on div at bounding box center [854, 120] width 121 height 22
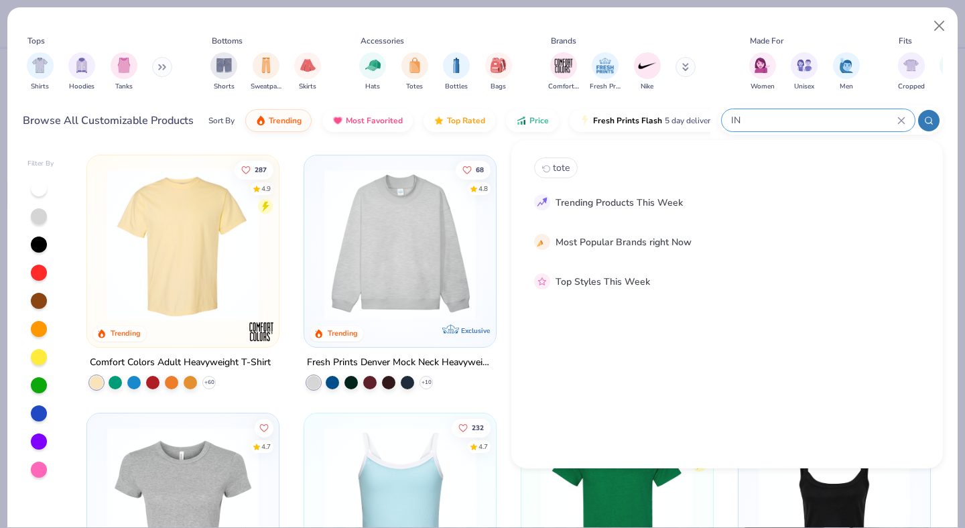
type input "I"
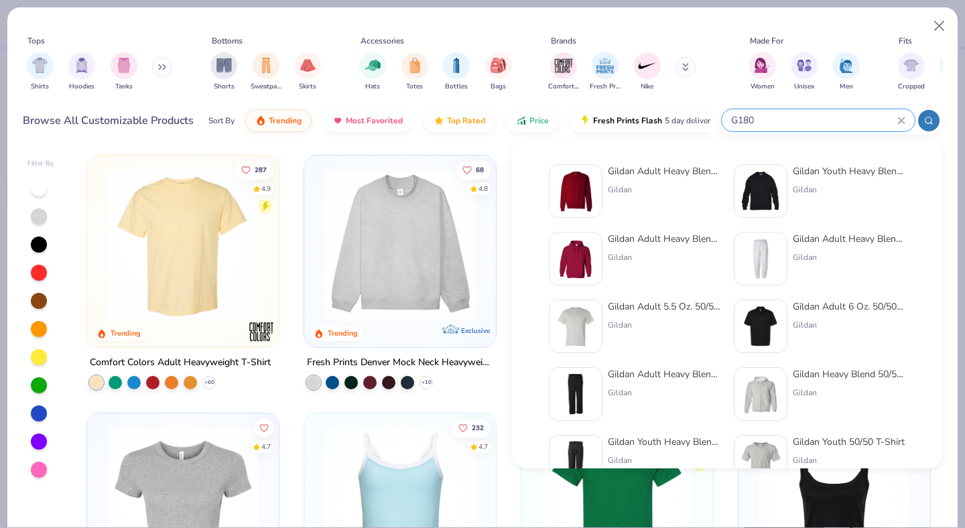
type input "G180"
click at [659, 185] on div "Gildan" at bounding box center [664, 190] width 113 height 12
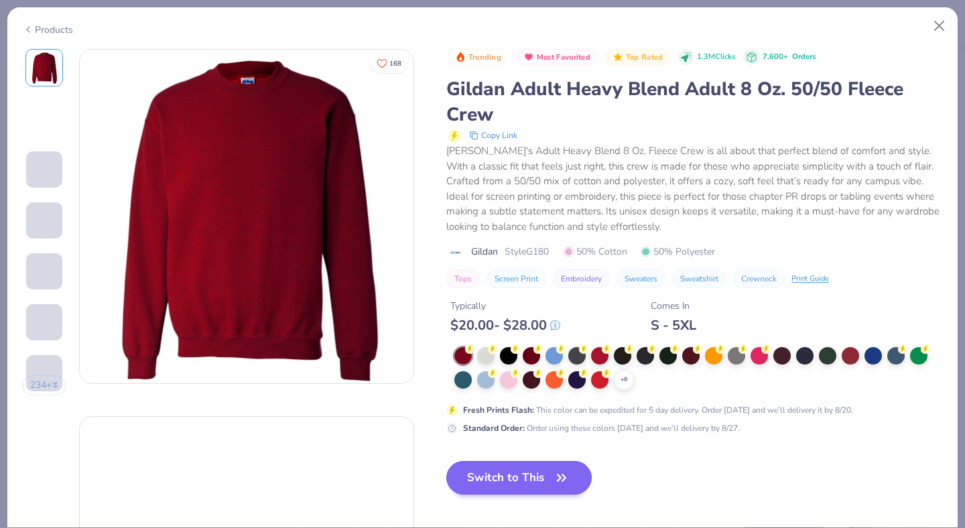
click at [517, 470] on button "Switch to This" at bounding box center [518, 477] width 145 height 33
click at [492, 473] on button "Switch to This" at bounding box center [518, 477] width 145 height 33
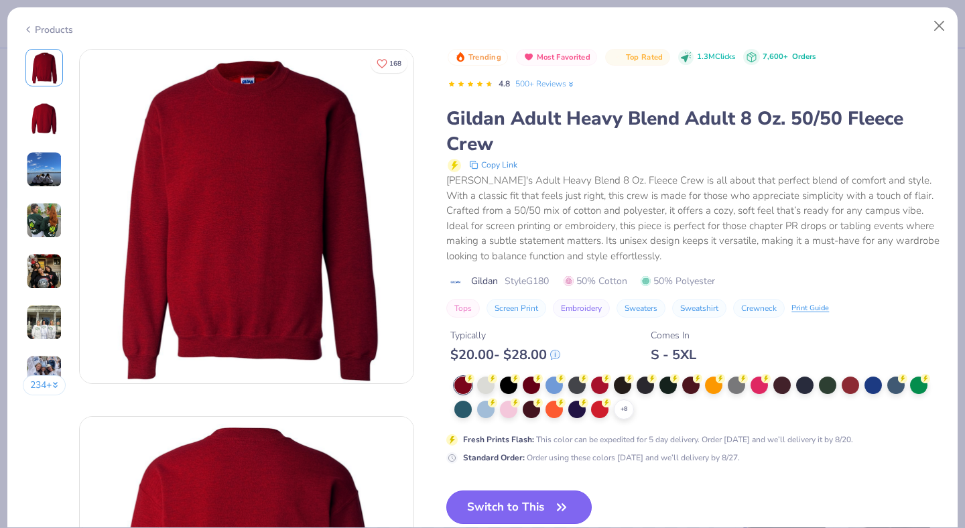
click at [511, 494] on button "Switch to This" at bounding box center [518, 506] width 145 height 33
click at [519, 503] on button "Switch to This" at bounding box center [518, 506] width 145 height 33
click at [482, 387] on div at bounding box center [485, 383] width 17 height 17
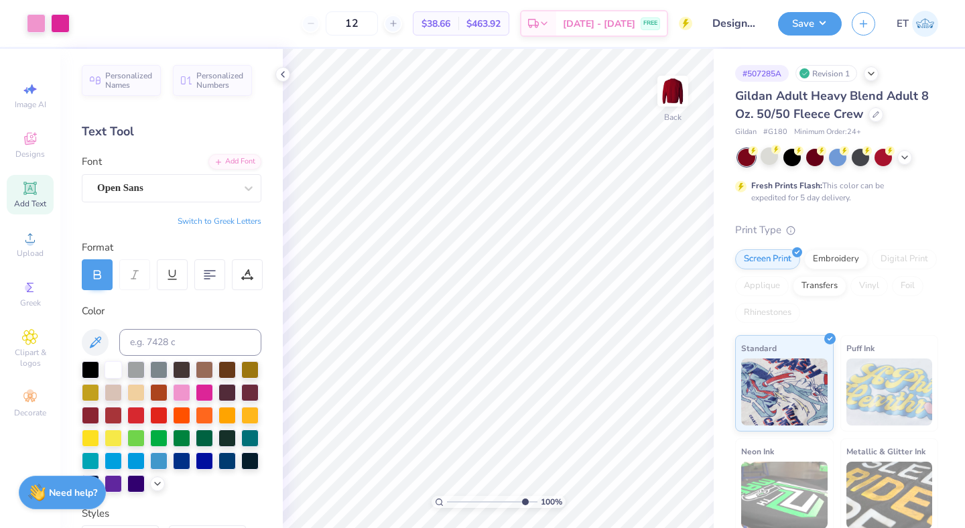
click at [522, 505] on input "range" at bounding box center [492, 502] width 90 height 12
drag, startPoint x: 523, startPoint y: 500, endPoint x: 443, endPoint y: 504, distance: 80.5
type input "1"
click at [447, 504] on input "range" at bounding box center [492, 502] width 90 height 12
click at [770, 159] on div at bounding box center [768, 155] width 17 height 17
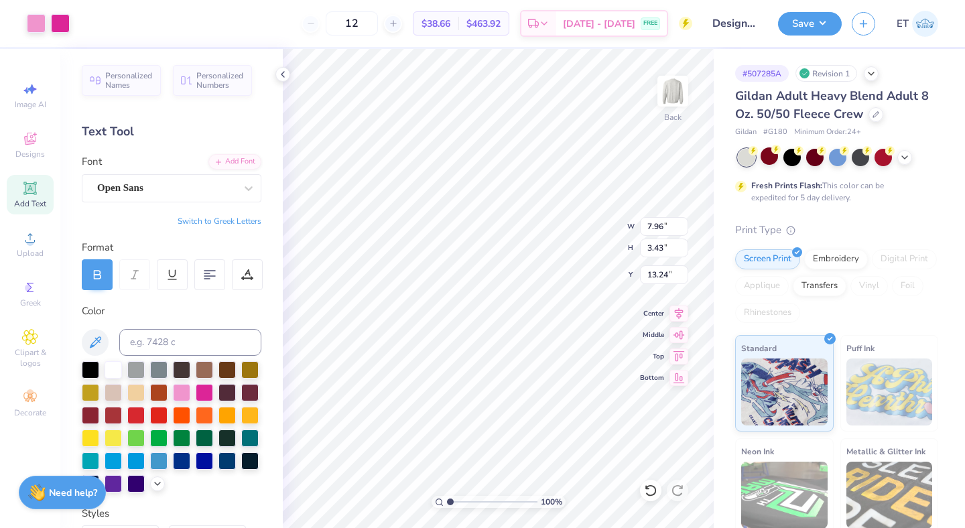
type input "7.96"
type input "3.43"
type input "3.75"
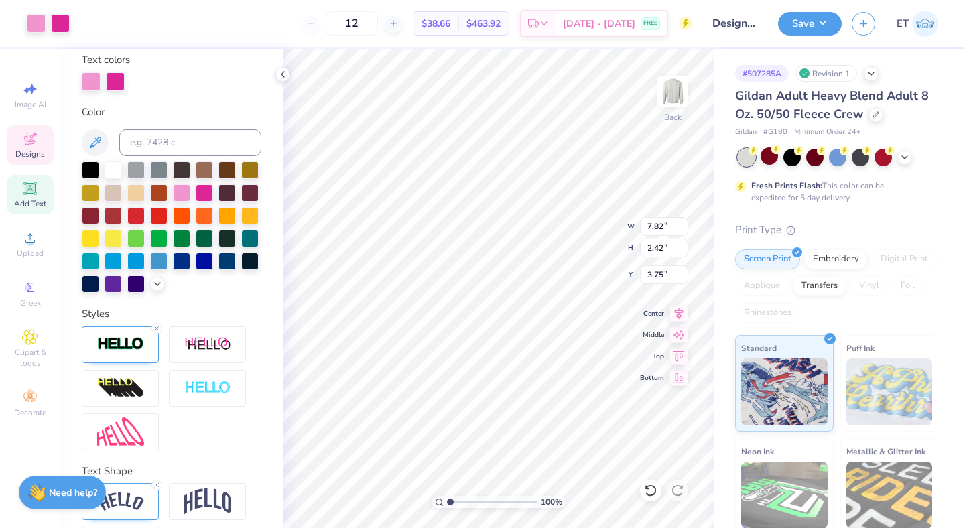
scroll to position [303, 0]
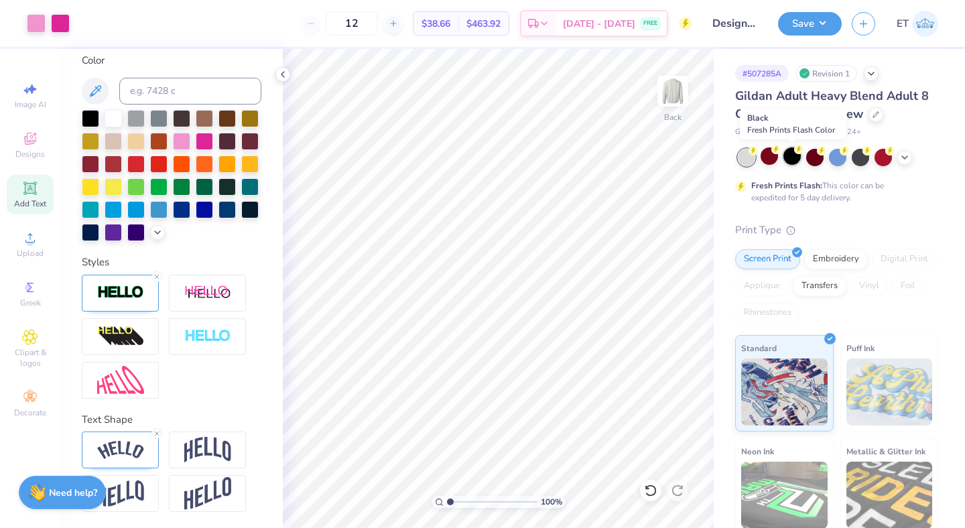
click at [791, 159] on div at bounding box center [791, 155] width 17 height 17
click at [815, 24] on button "Save" at bounding box center [810, 21] width 64 height 23
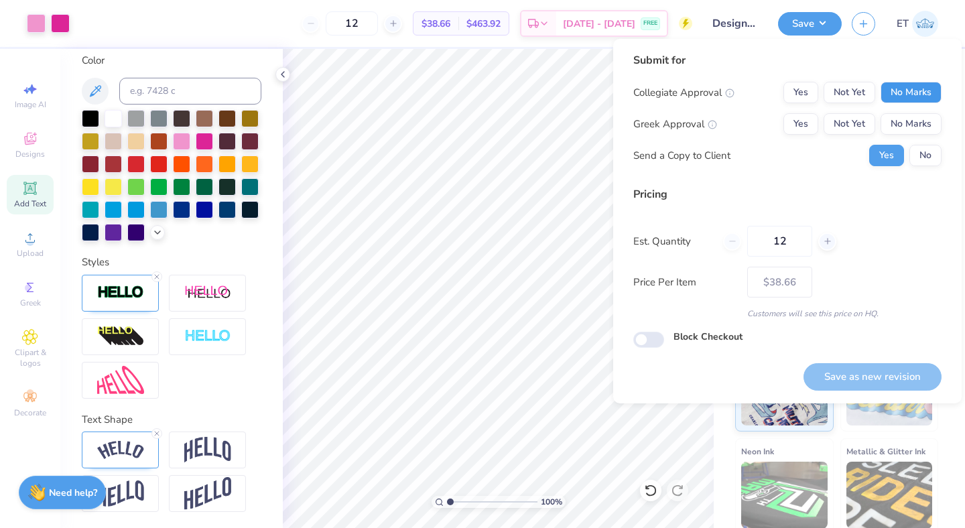
click at [893, 90] on button "No Marks" at bounding box center [910, 92] width 61 height 21
click at [904, 115] on button "No Marks" at bounding box center [910, 123] width 61 height 21
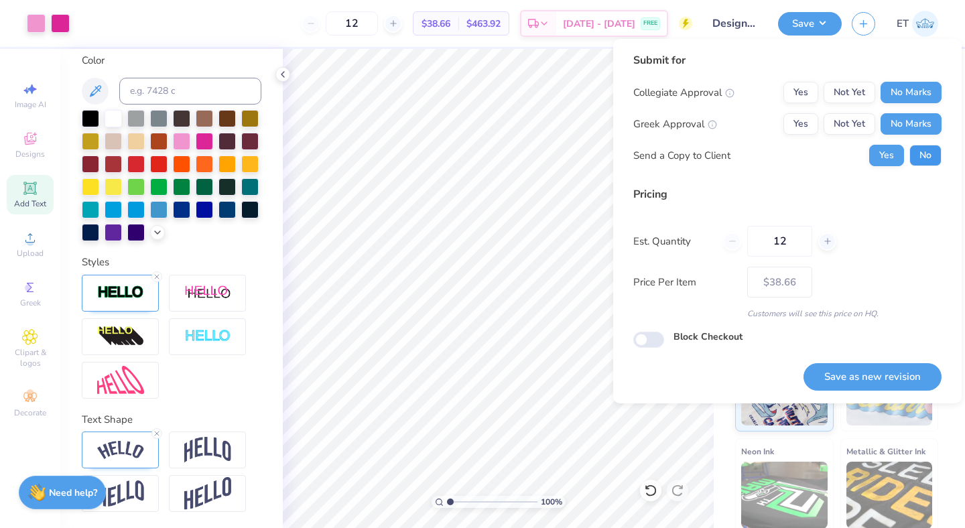
click at [932, 156] on button "No" at bounding box center [925, 155] width 32 height 21
click at [892, 373] on button "Save as new revision" at bounding box center [872, 376] width 138 height 27
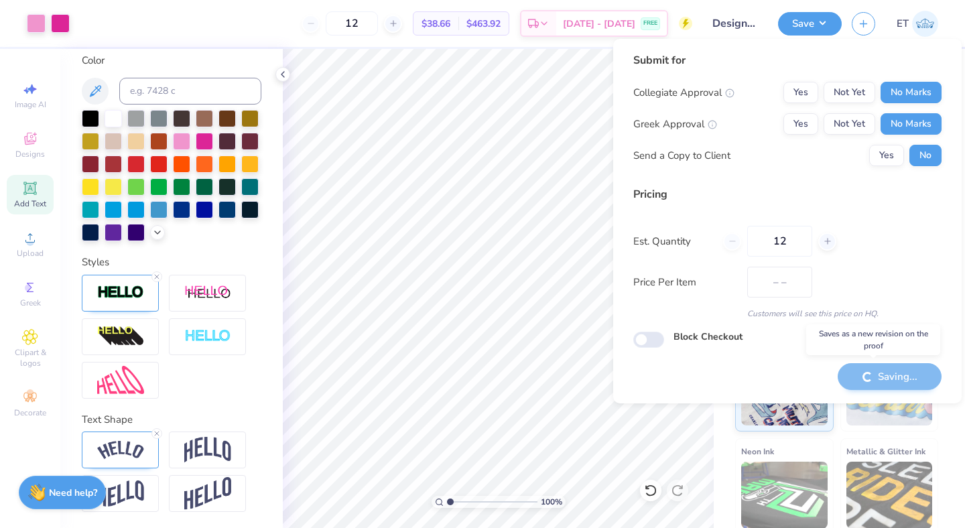
type input "$38.66"
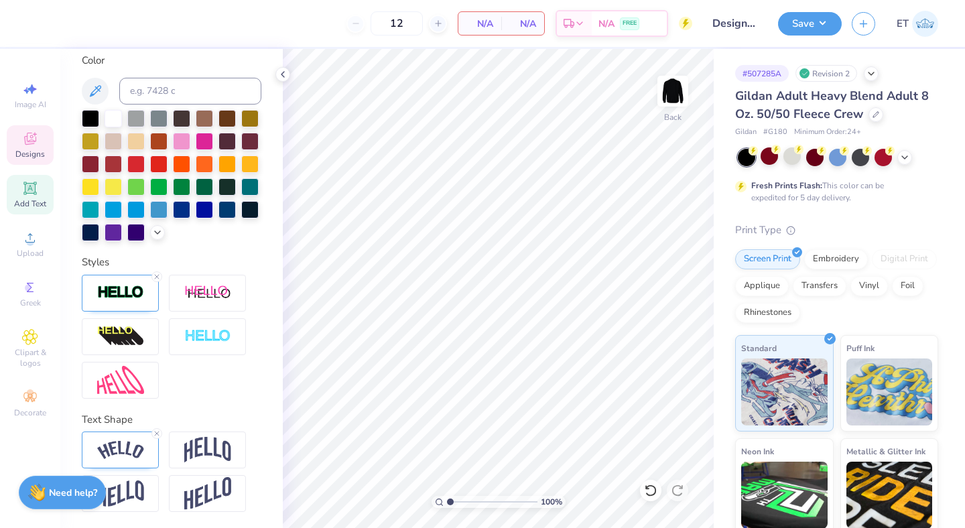
click at [28, 142] on icon at bounding box center [30, 140] width 11 height 9
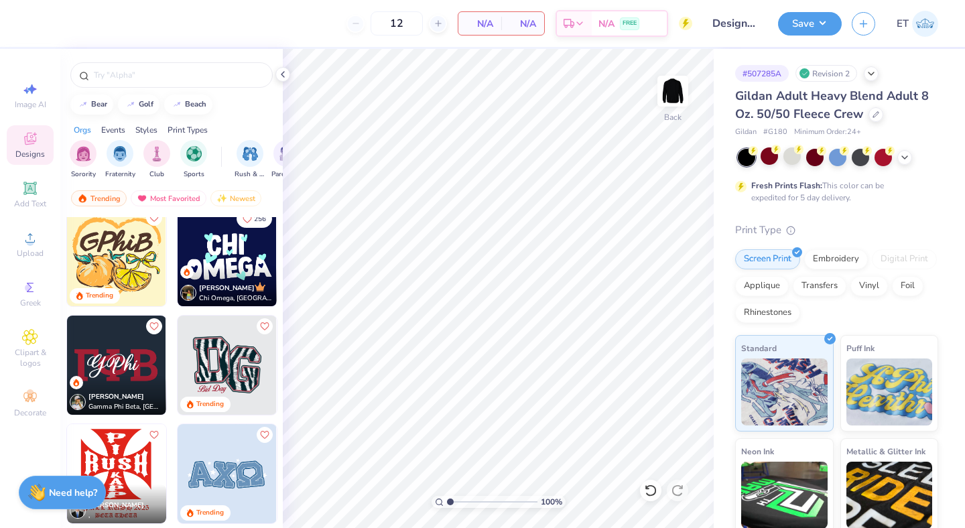
scroll to position [1672, 0]
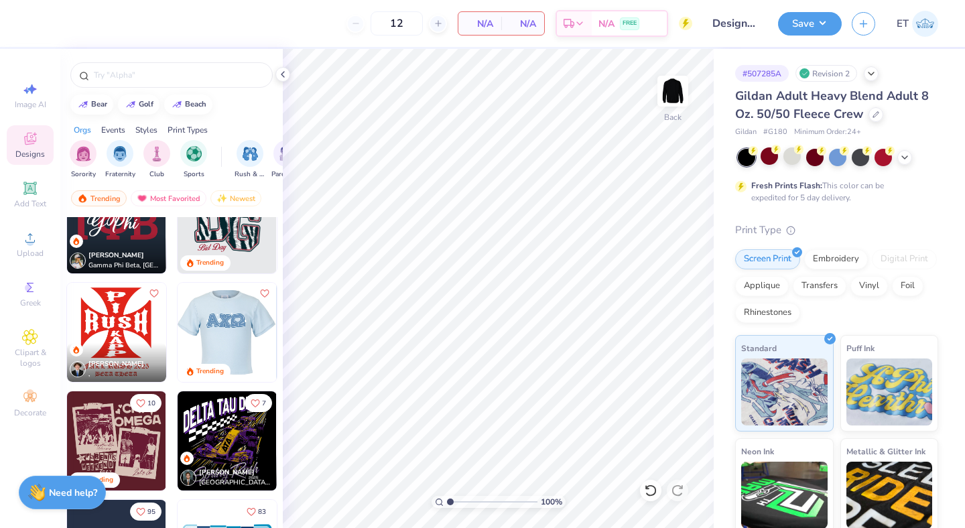
click at [212, 338] on img at bounding box center [226, 332] width 99 height 99
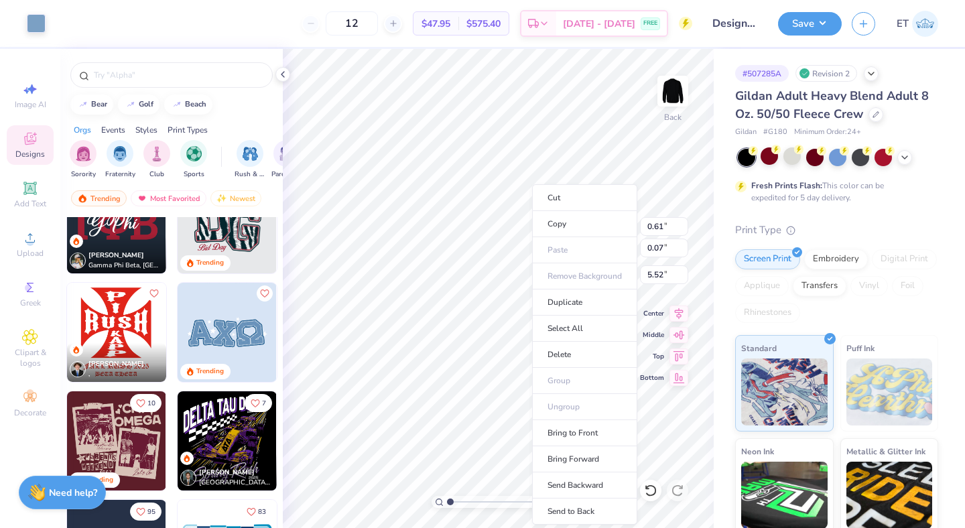
type input "0.61"
type input "0.07"
type input "5.52"
type input "1.23"
type input "0.06"
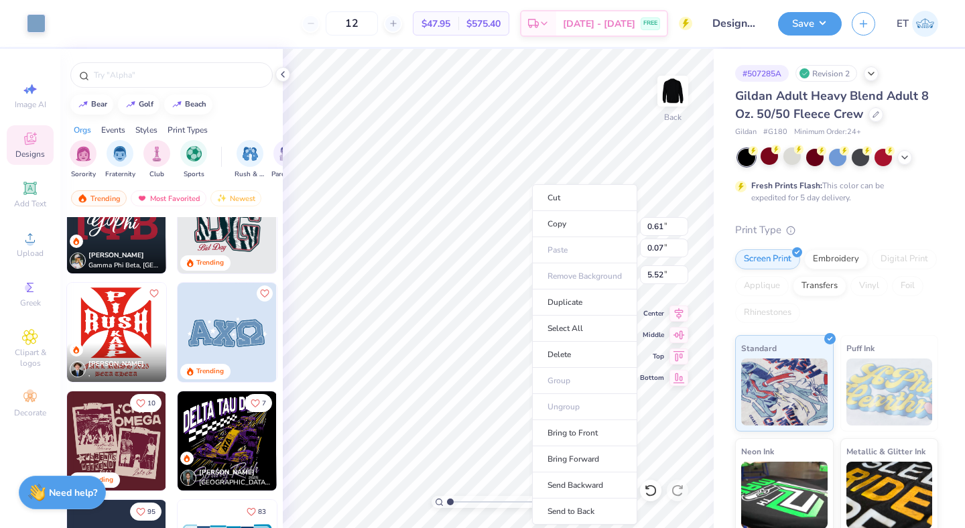
type input "7.20"
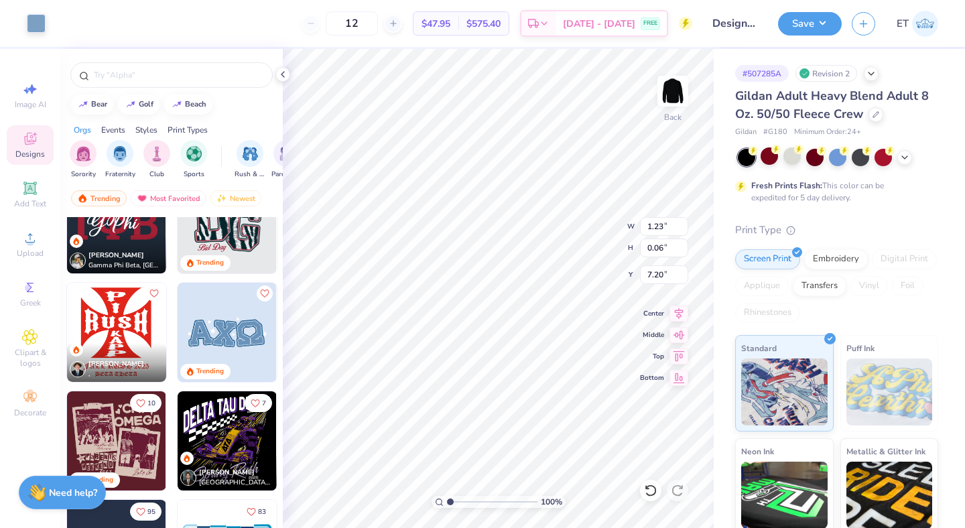
type input "0.08"
type input "0.09"
type input "7.07"
type input "1.88"
type input "0.11"
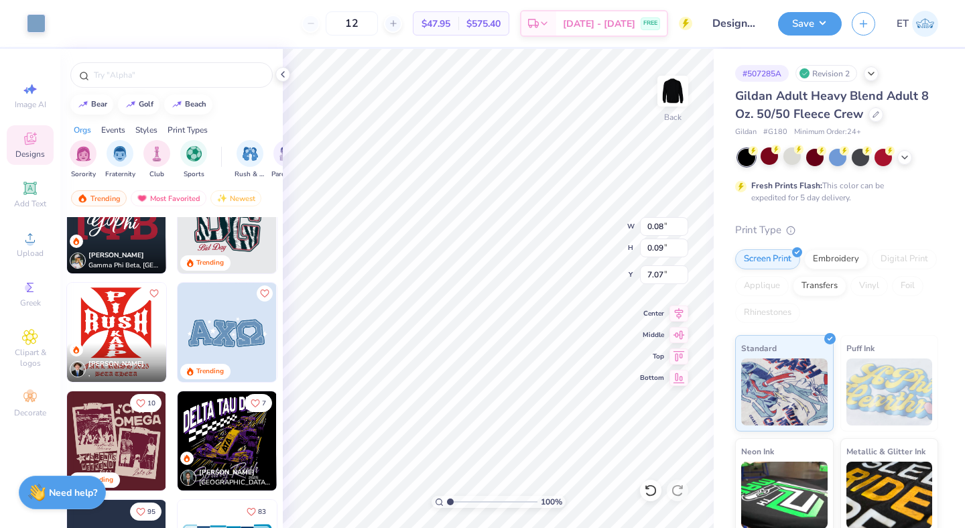
type input "6.68"
click at [761, 409] on div "Art colors 12 $47.95 Per Item $575.40 Total Est. Delivery Aug 25 - 28 FREE Desi…" at bounding box center [482, 264] width 965 height 528
type input "13.05"
type input "4.96"
type input "3.00"
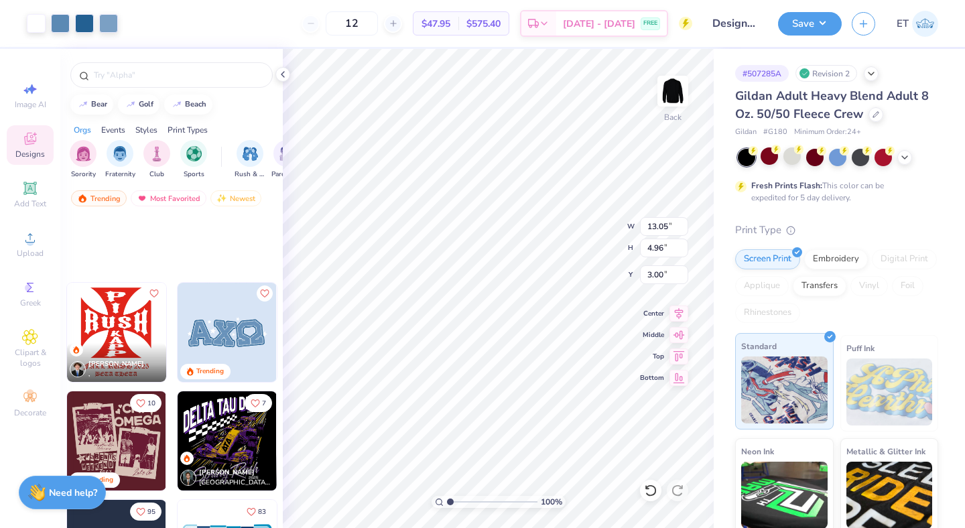
scroll to position [1870, 0]
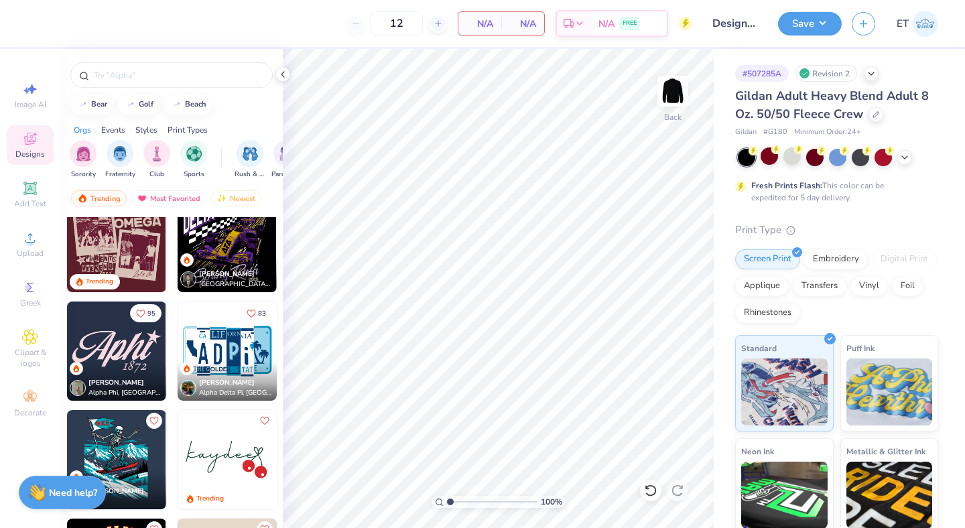
click at [223, 354] on img at bounding box center [227, 350] width 99 height 99
click at [118, 350] on img at bounding box center [116, 350] width 99 height 99
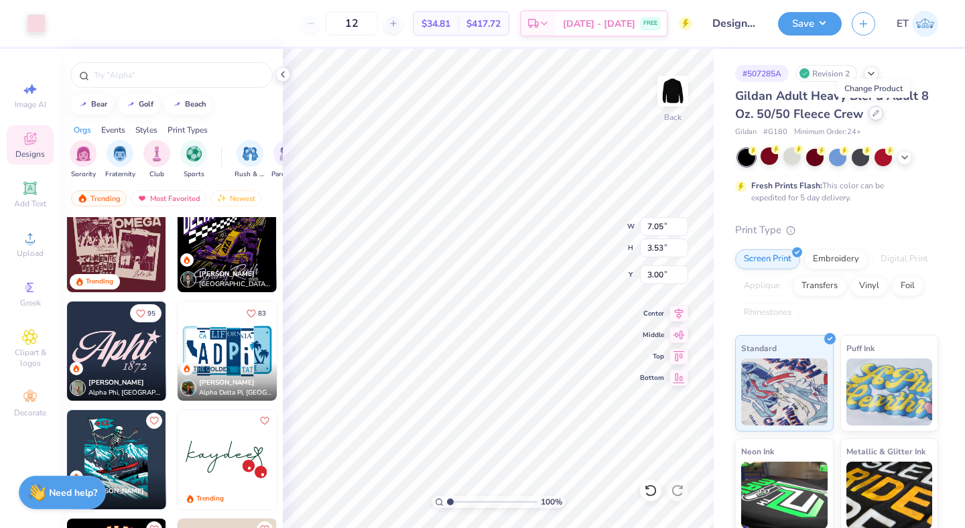
click at [869, 112] on div at bounding box center [875, 113] width 15 height 15
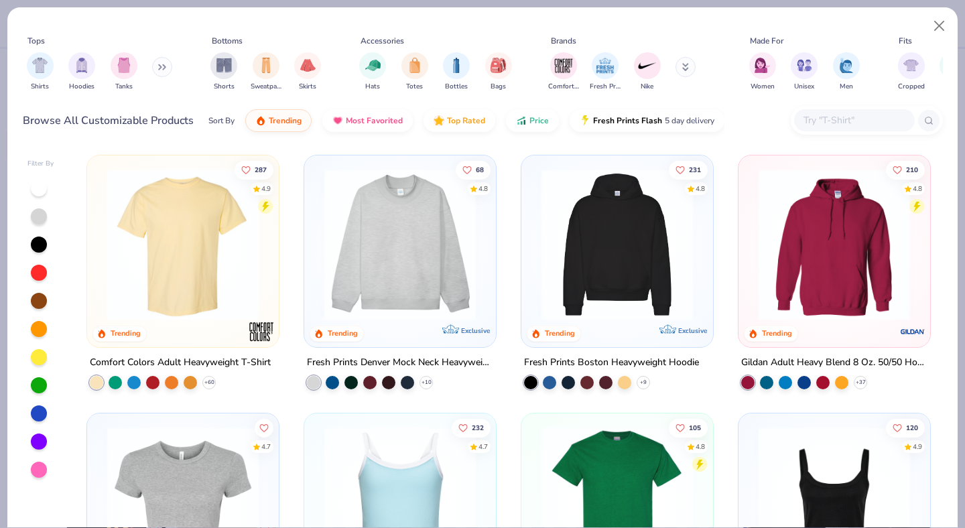
click at [831, 117] on input "text" at bounding box center [853, 120] width 103 height 15
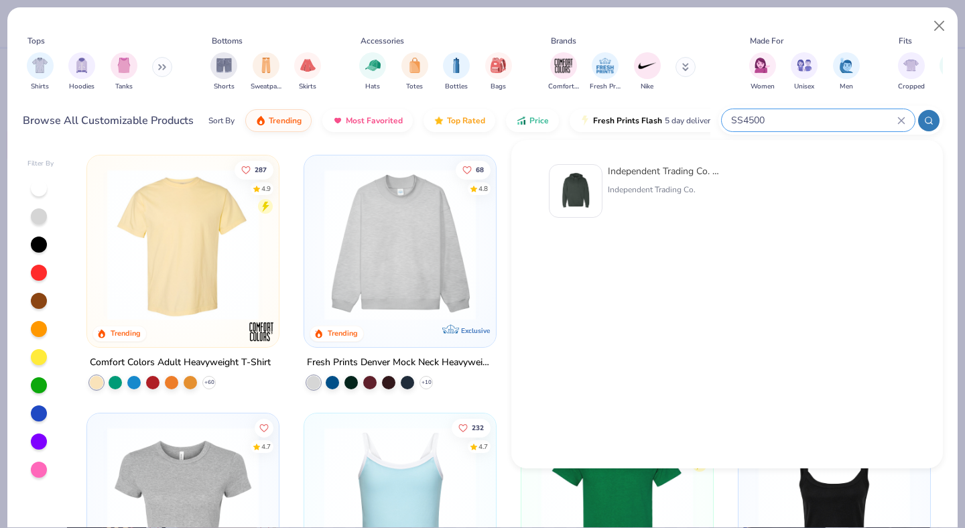
type input "SS4500"
click at [672, 174] on div "Independent Trading Co. Midweight Hooded Sweatshirt" at bounding box center [664, 171] width 113 height 14
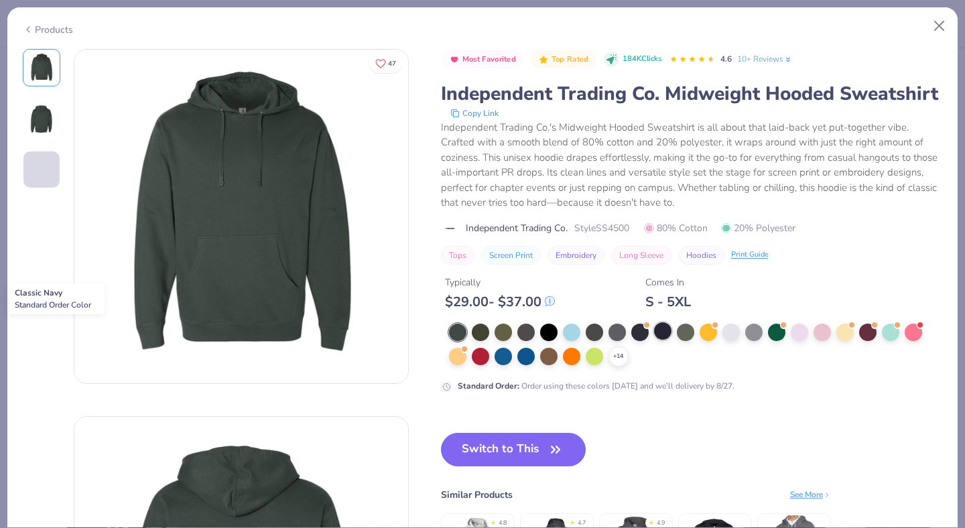
click at [663, 329] on div at bounding box center [662, 330] width 17 height 17
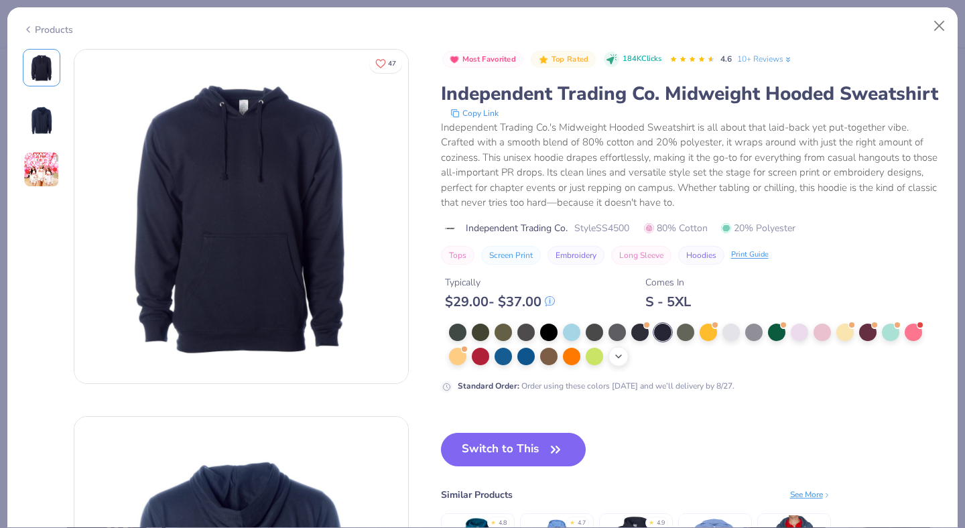
click at [618, 348] on div "+ 14" at bounding box center [618, 356] width 20 height 20
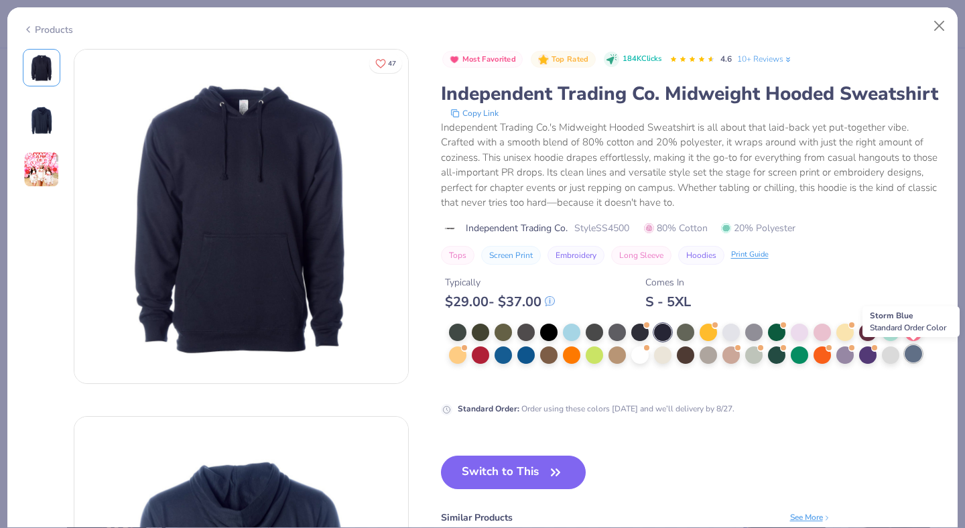
click at [911, 357] on div at bounding box center [912, 353] width 17 height 17
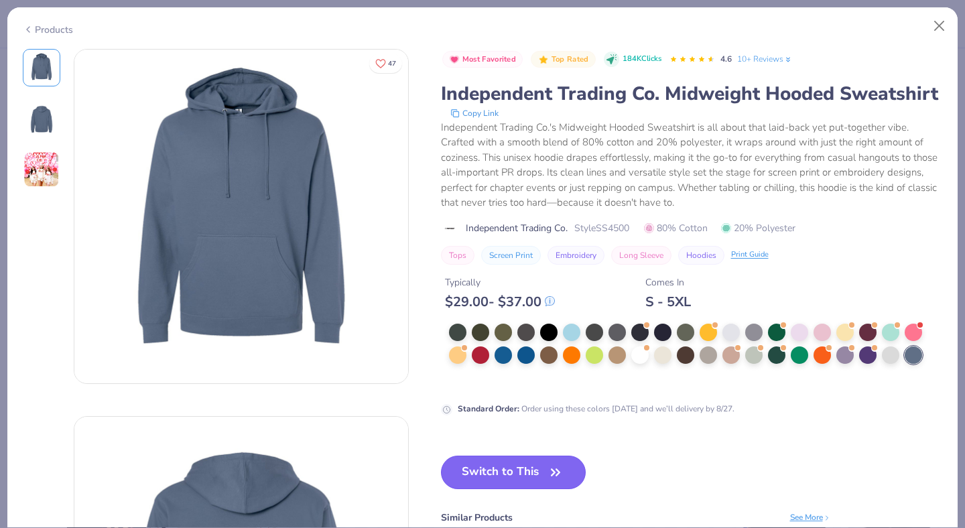
click at [513, 468] on button "Switch to This" at bounding box center [513, 472] width 145 height 33
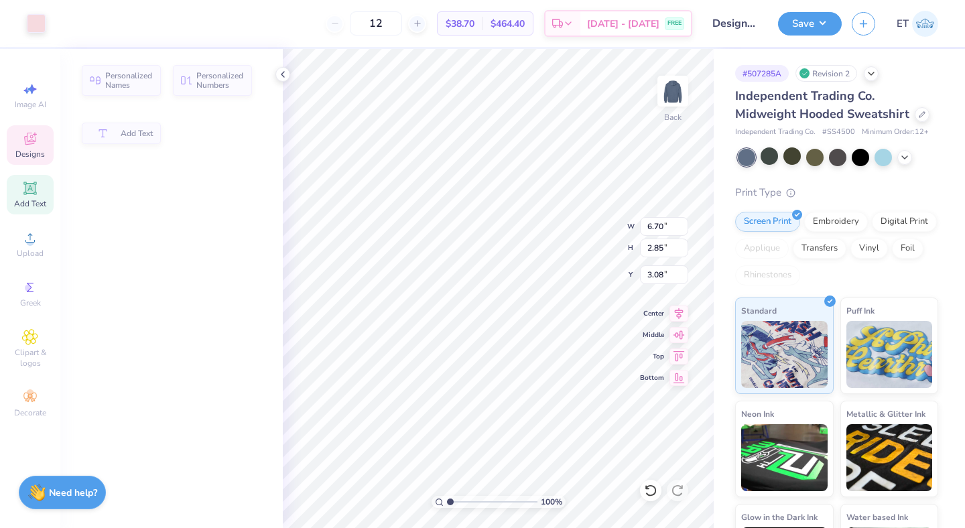
type input "6.70"
type input "2.85"
type input "3.08"
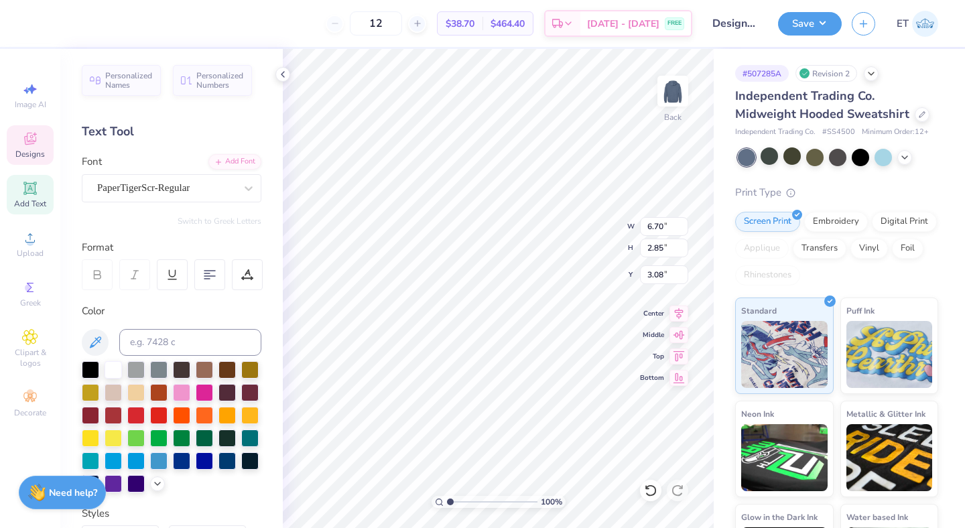
type textarea "U"
type textarea "udc"
type input "1.12"
type input "1.10"
type input "3.00"
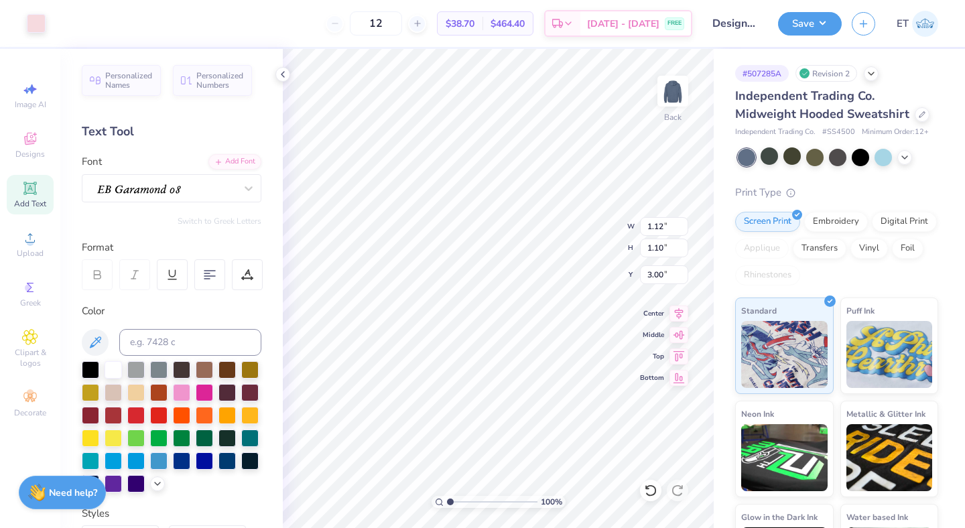
type input "5.22"
type input "3.63"
click at [547, 378] on li "Group" at bounding box center [564, 381] width 105 height 26
click at [36, 26] on div at bounding box center [36, 22] width 19 height 19
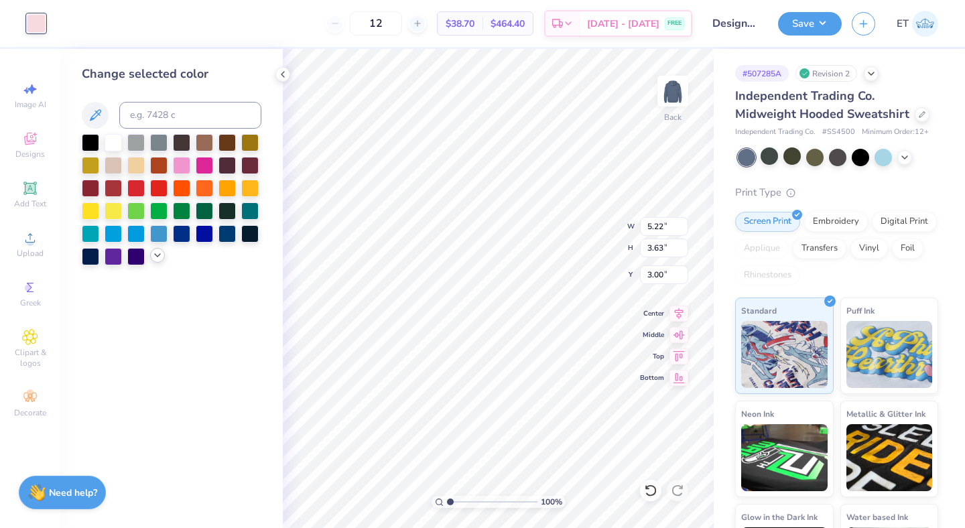
click at [157, 259] on icon at bounding box center [157, 255] width 11 height 11
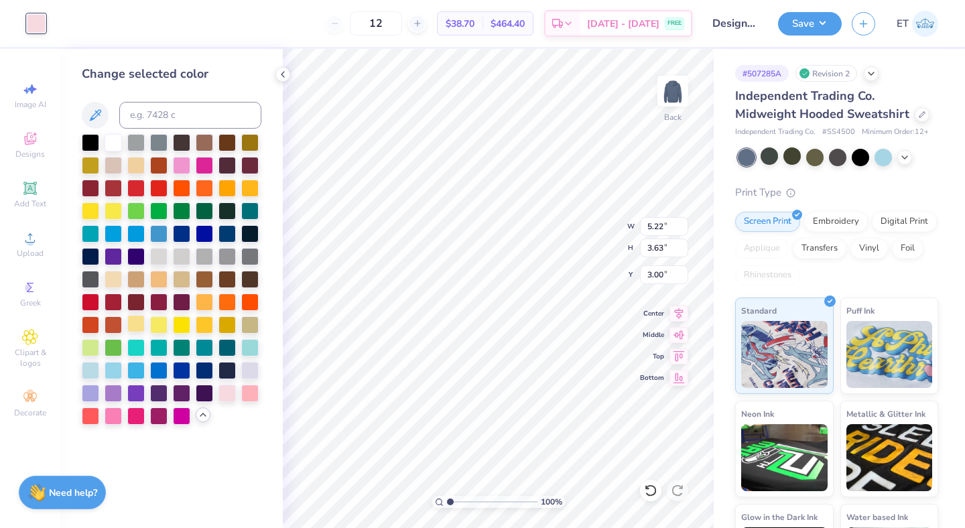
click at [139, 326] on div at bounding box center [135, 323] width 17 height 17
click at [143, 322] on div at bounding box center [135, 323] width 17 height 17
click at [137, 329] on div at bounding box center [135, 323] width 17 height 17
click at [45, 26] on div at bounding box center [36, 22] width 19 height 19
click at [137, 330] on div at bounding box center [135, 323] width 17 height 17
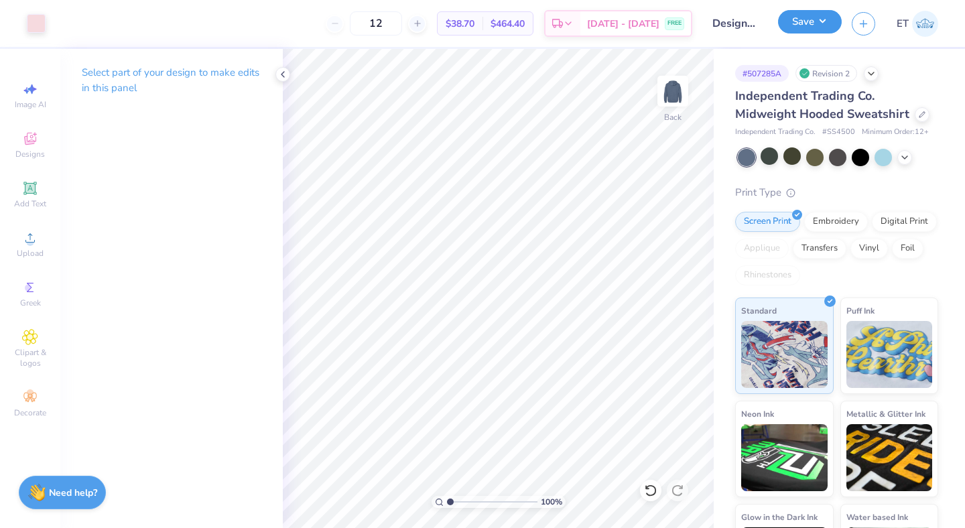
click at [822, 25] on button "Save" at bounding box center [810, 21] width 64 height 23
click at [829, 19] on button "Save" at bounding box center [810, 21] width 64 height 23
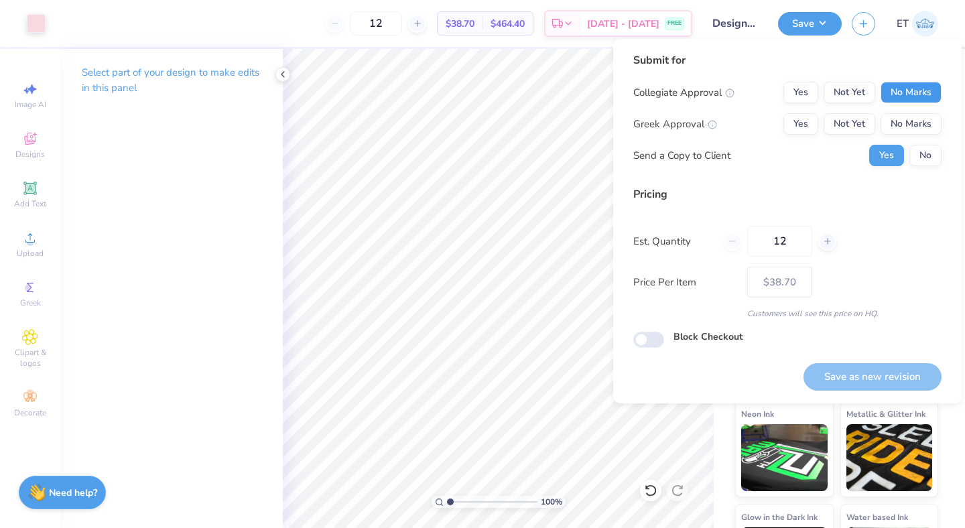
click at [892, 87] on button "No Marks" at bounding box center [910, 92] width 61 height 21
click at [913, 117] on button "No Marks" at bounding box center [910, 123] width 61 height 21
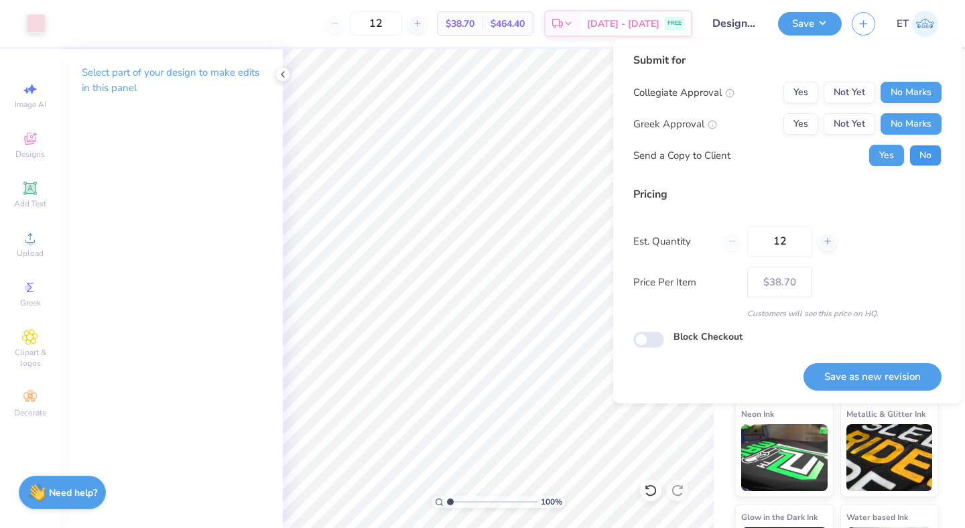
click at [923, 149] on button "No" at bounding box center [925, 155] width 32 height 21
click at [865, 372] on button "Save as new revision" at bounding box center [872, 376] width 138 height 27
type input "$38.70"
click at [880, 379] on div "Saving..." at bounding box center [889, 376] width 104 height 27
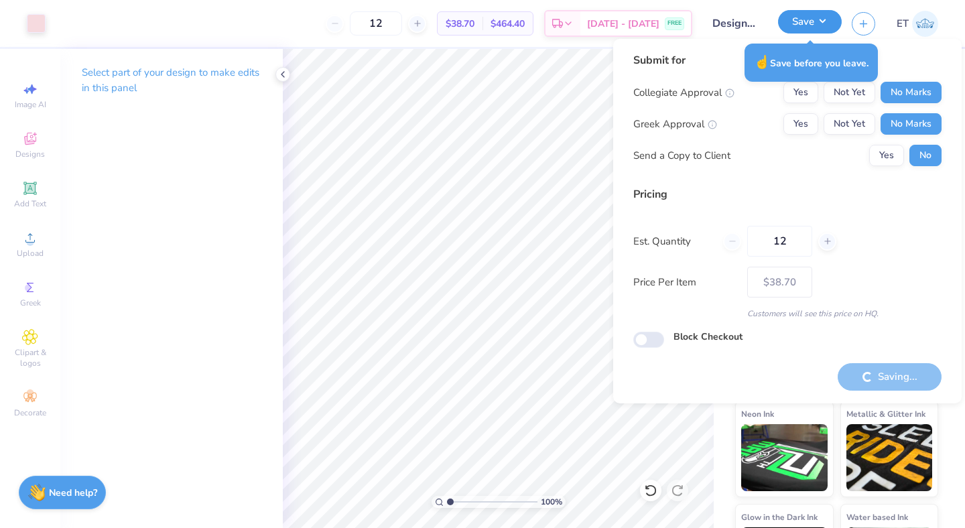
click at [807, 28] on button "Save" at bounding box center [810, 21] width 64 height 23
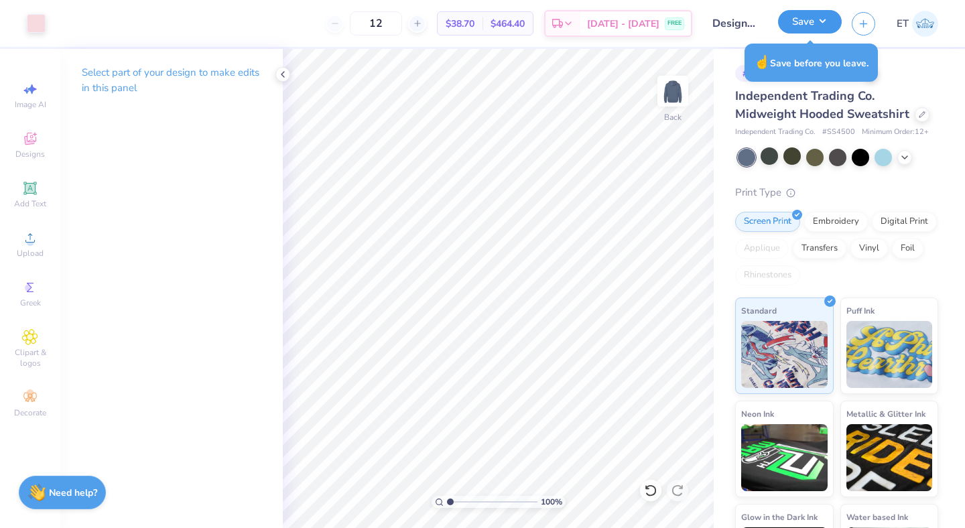
click at [807, 28] on button "Save" at bounding box center [810, 21] width 64 height 23
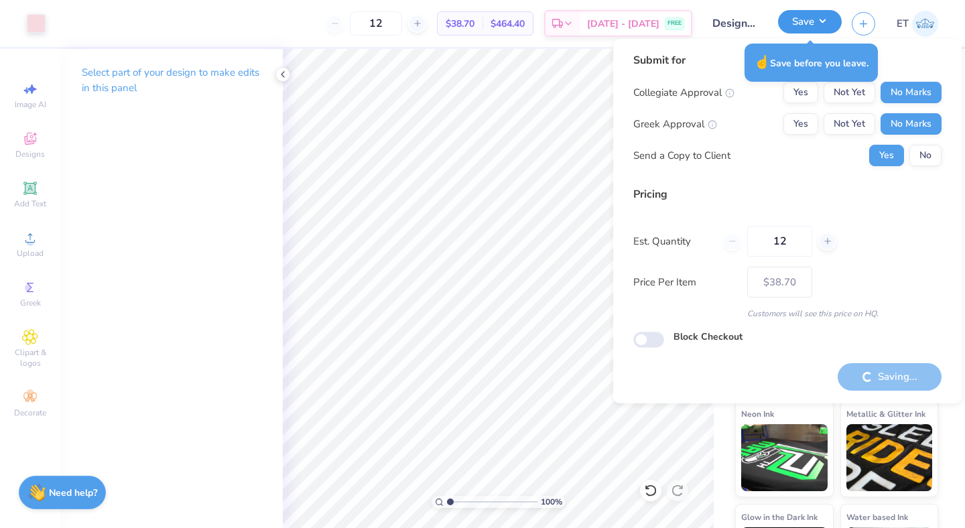
click at [807, 28] on button "Save" at bounding box center [810, 21] width 64 height 23
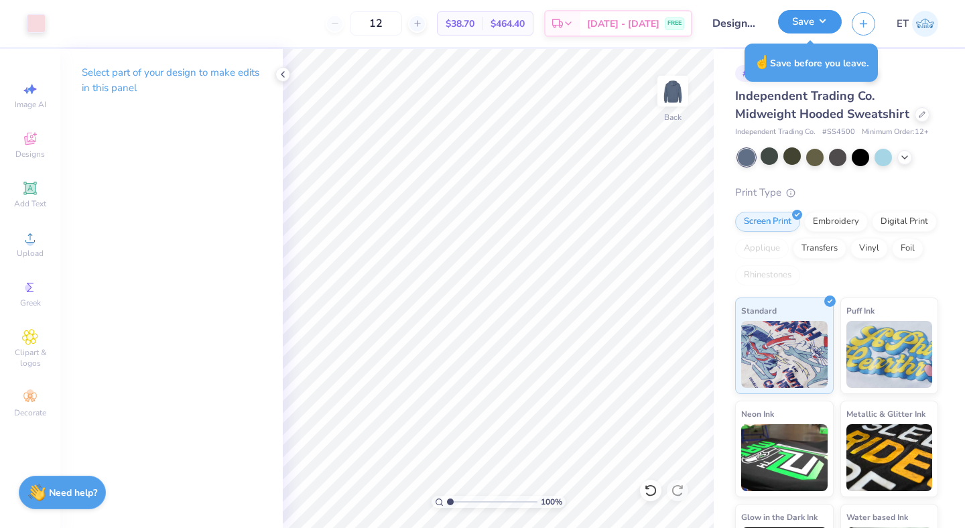
click at [807, 28] on button "Save" at bounding box center [810, 21] width 64 height 23
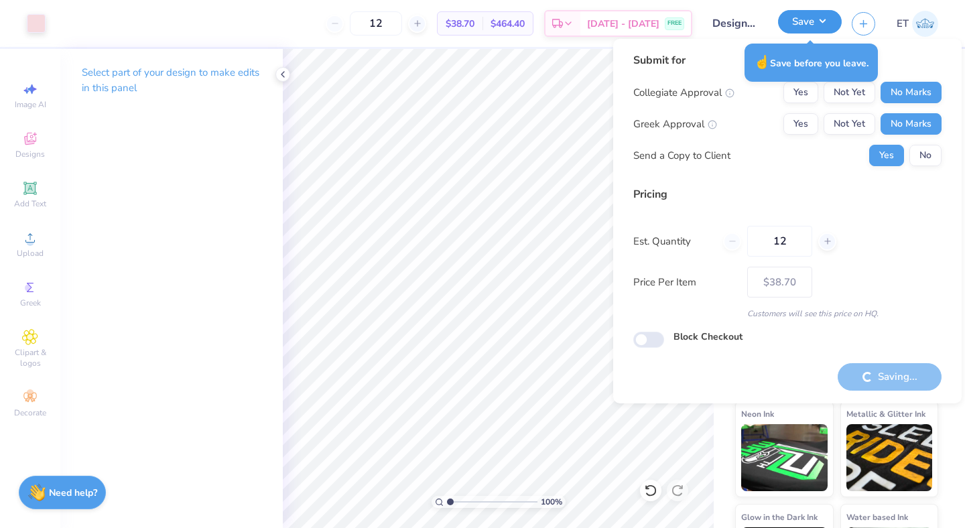
click at [807, 28] on button "Save" at bounding box center [810, 21] width 64 height 23
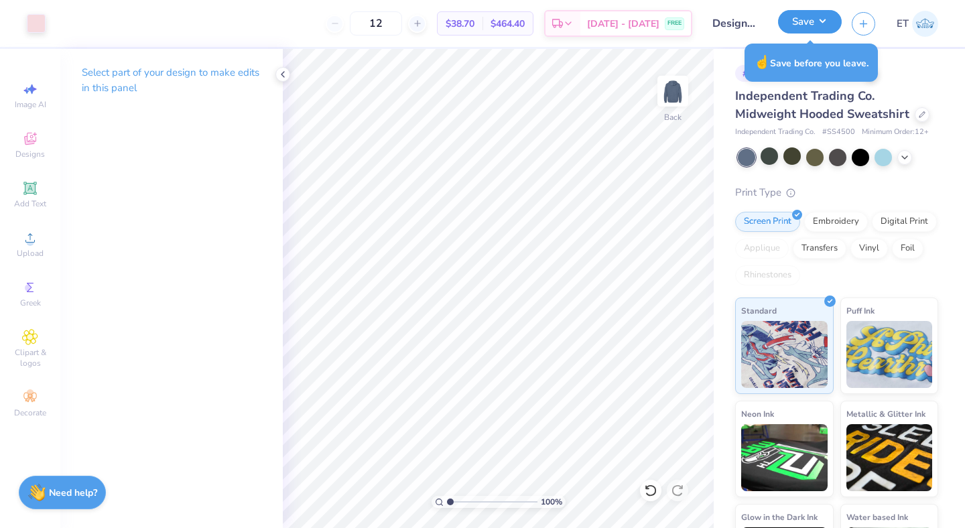
click at [807, 28] on button "Save" at bounding box center [810, 21] width 64 height 23
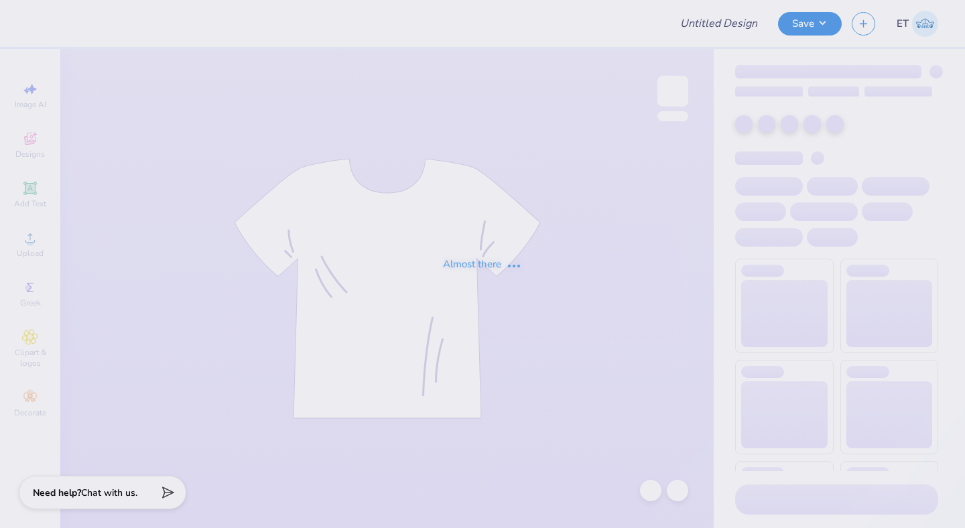
type input "Designs for UDC"
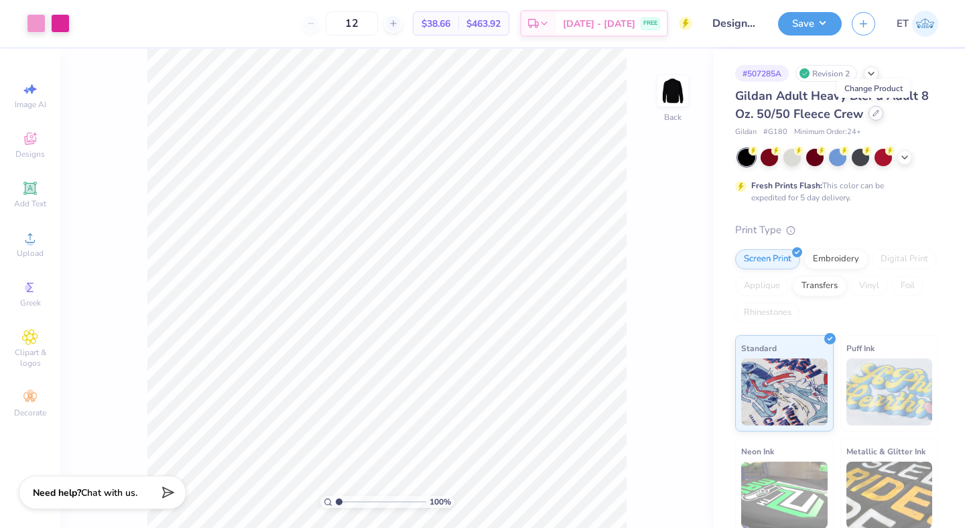
click at [874, 115] on icon at bounding box center [875, 113] width 7 height 7
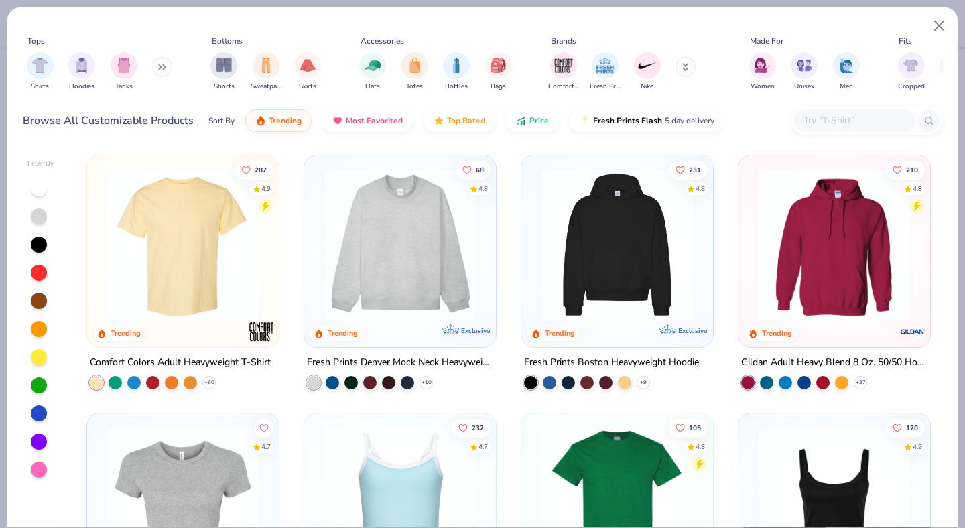
click at [855, 118] on input "text" at bounding box center [853, 120] width 103 height 15
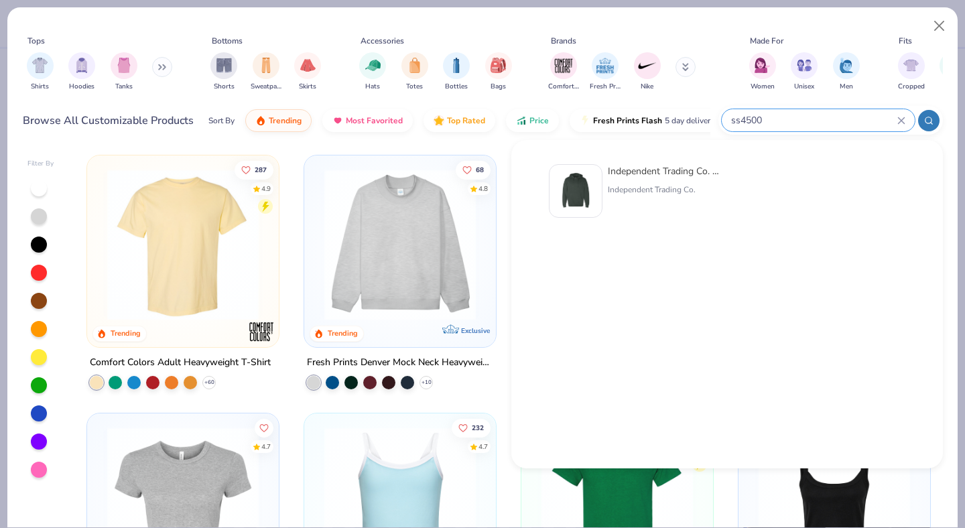
type input "ss4500"
click at [685, 173] on div "Independent Trading Co. Midweight Hooded Sweatshirt" at bounding box center [664, 171] width 113 height 14
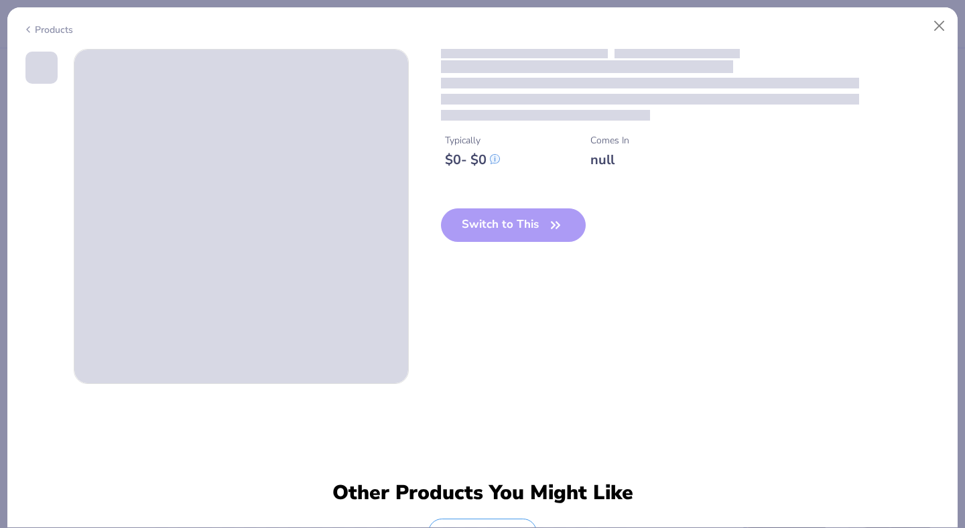
click at [865, 268] on div "Typically $ 0 - $ 0 Comes In null Switch to This" at bounding box center [483, 216] width 920 height 335
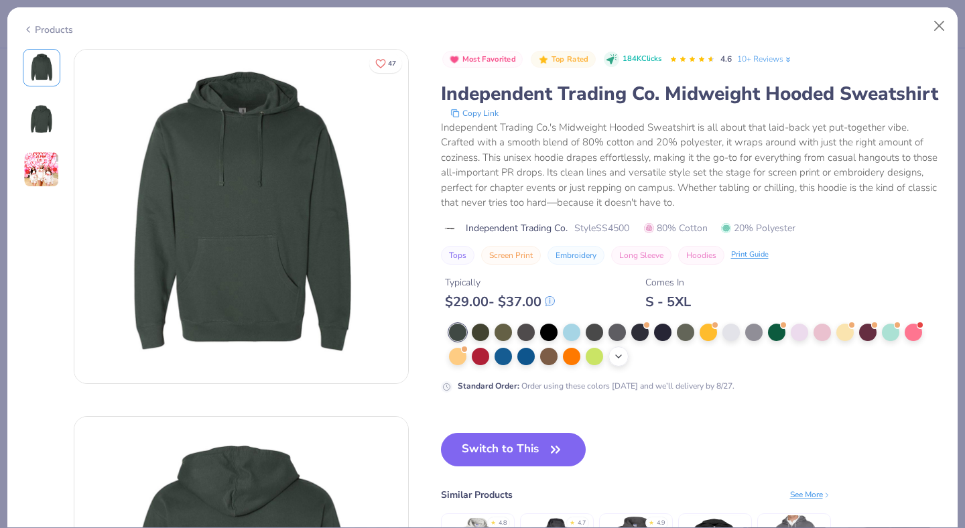
click at [619, 354] on icon at bounding box center [618, 356] width 11 height 11
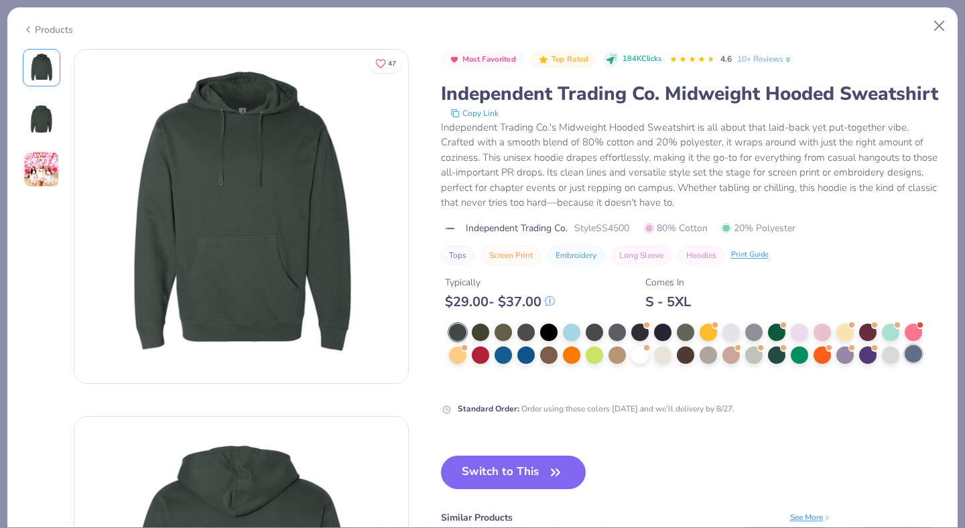
click at [910, 354] on div at bounding box center [912, 353] width 17 height 17
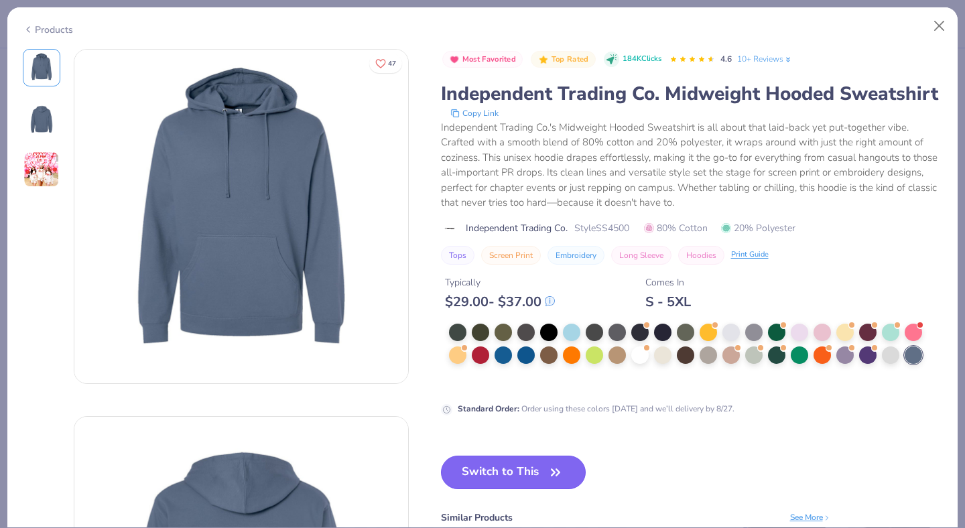
click at [508, 473] on button "Switch to This" at bounding box center [513, 472] width 145 height 33
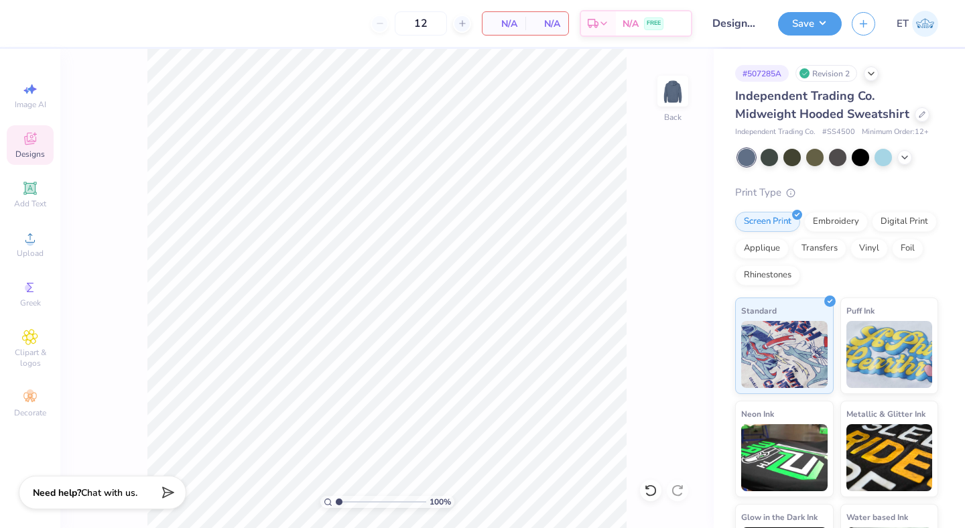
click at [25, 149] on span "Designs" at bounding box center [29, 154] width 29 height 11
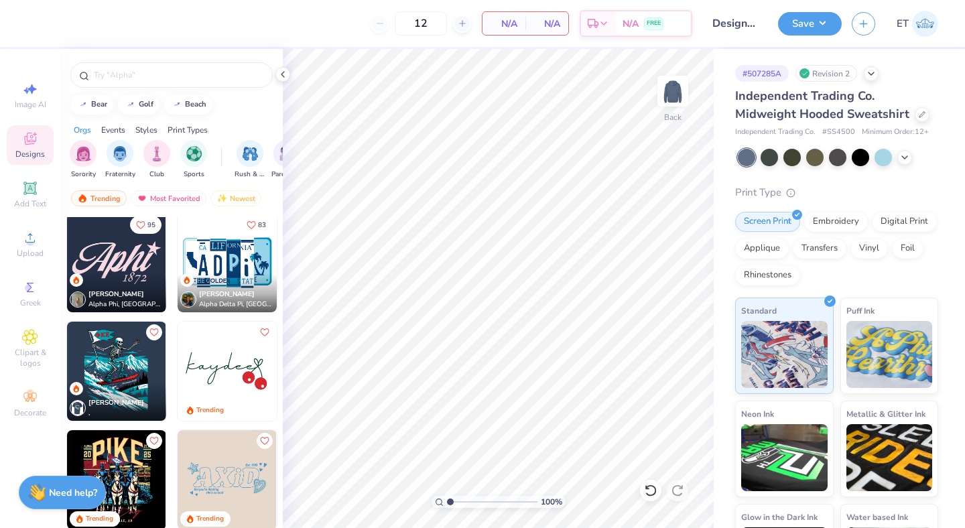
scroll to position [1959, 0]
click at [113, 266] on img at bounding box center [116, 261] width 99 height 99
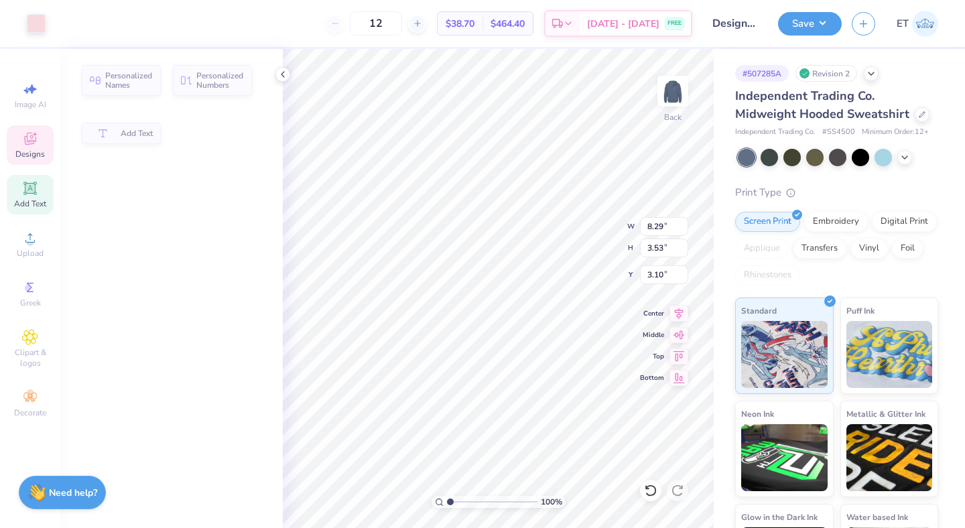
type input "8.29"
type input "3.53"
type input "3.10"
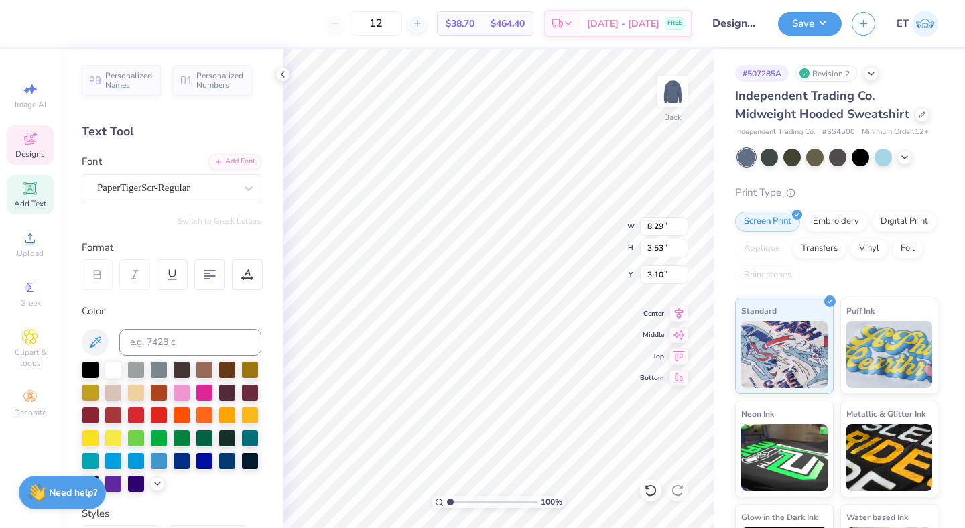
type textarea "udc"
click at [571, 216] on div "100 % Back W 8.29 8.29 " H 3.53 3.53 " Y 3.10 3.10 " Center Middle Top Bottom" at bounding box center [498, 288] width 431 height 479
type input "2.37"
type input "1.23"
type input "6.14"
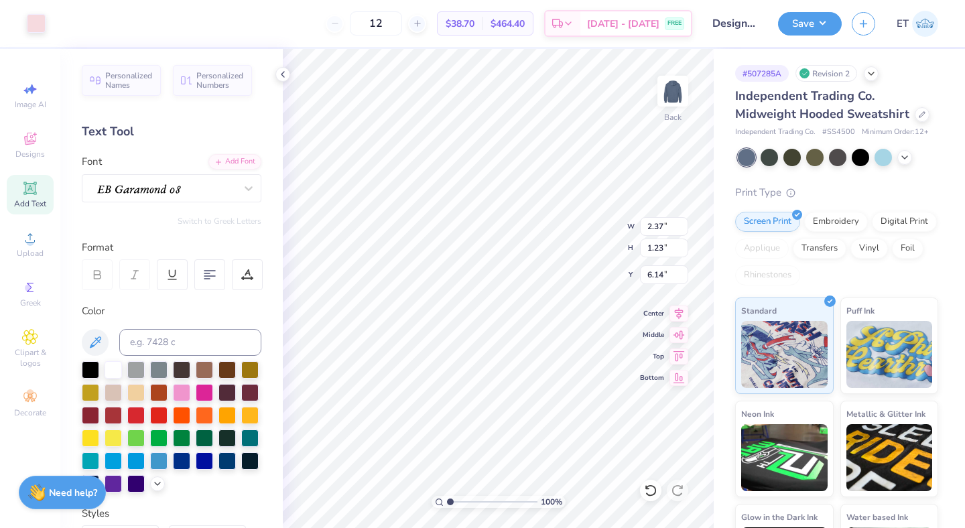
type input "6.48"
type input "4.57"
type input "3.00"
click at [565, 376] on li "Group" at bounding box center [578, 381] width 105 height 26
type input "4.83"
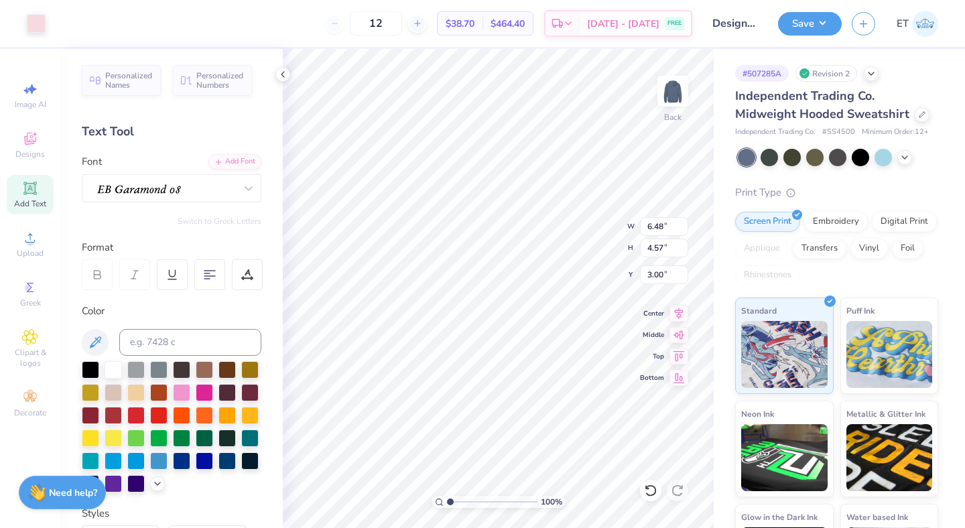
type input "3.40"
click at [42, 27] on div at bounding box center [36, 22] width 19 height 19
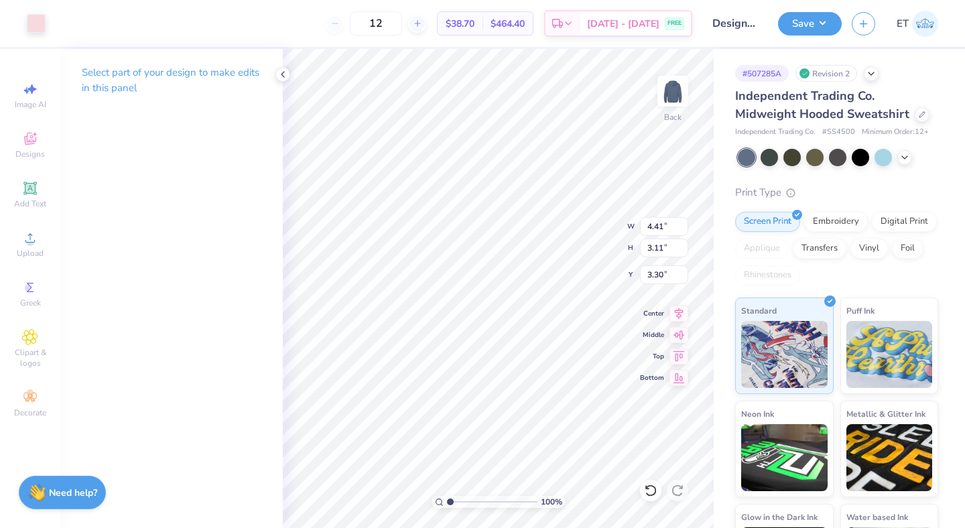
type input "4.41"
type input "3.11"
type input "3.00"
click at [584, 219] on div "100 % Back W 4.41 4.41 " H 3.11 3.11 " Y 3.00 3.00 " Center Middle Top Bottom" at bounding box center [498, 288] width 431 height 479
click at [821, 30] on button "Save" at bounding box center [810, 21] width 64 height 23
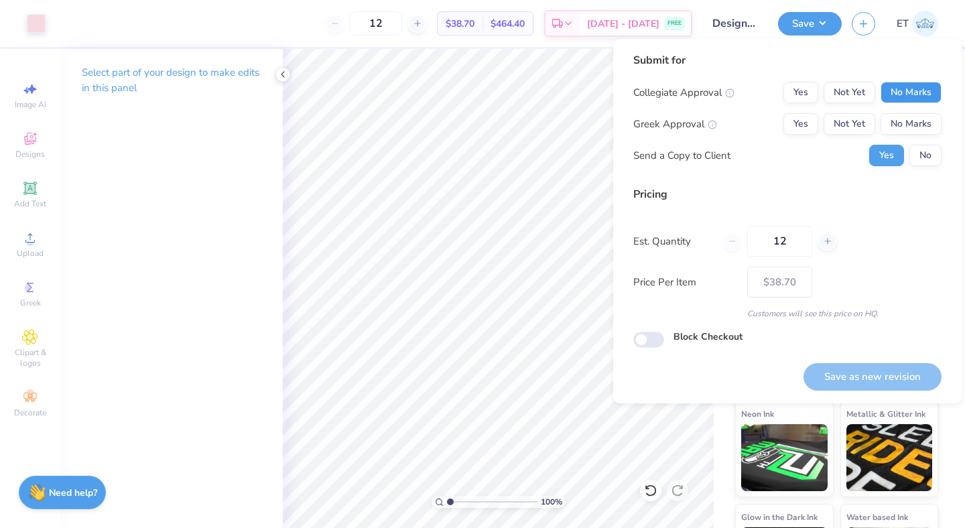
click at [899, 86] on button "No Marks" at bounding box center [910, 92] width 61 height 21
click at [904, 117] on button "No Marks" at bounding box center [910, 123] width 61 height 21
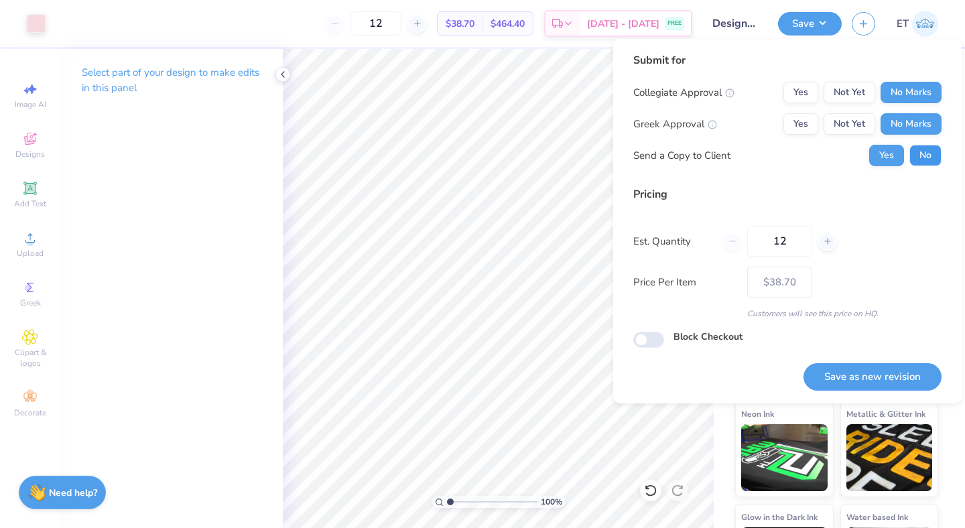
click at [918, 145] on button "No" at bounding box center [925, 155] width 32 height 21
click at [886, 382] on button "Save as new revision" at bounding box center [872, 376] width 138 height 27
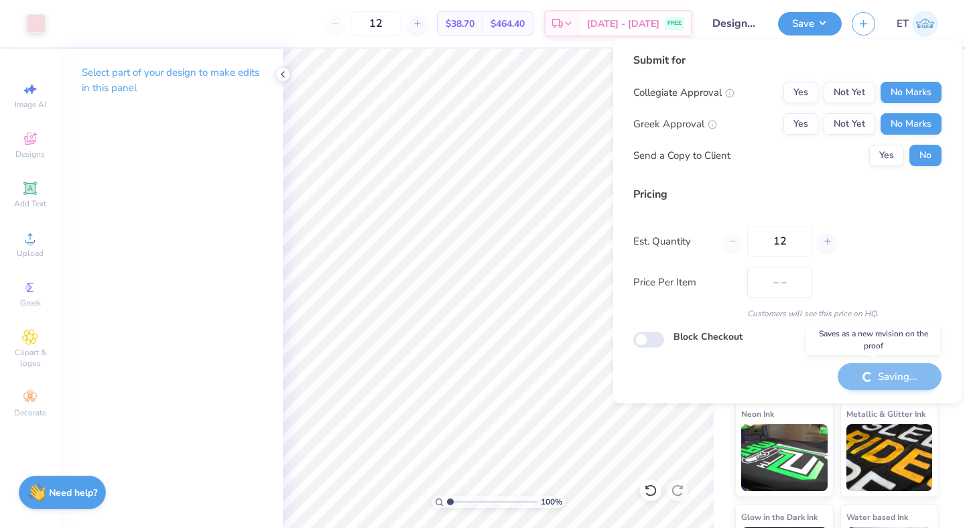
type input "$38.70"
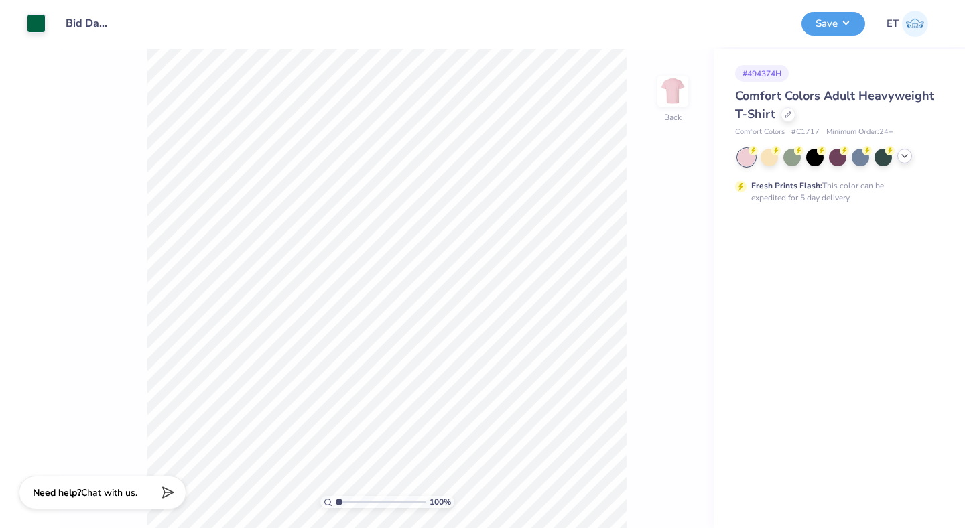
click at [905, 158] on icon at bounding box center [904, 156] width 11 height 11
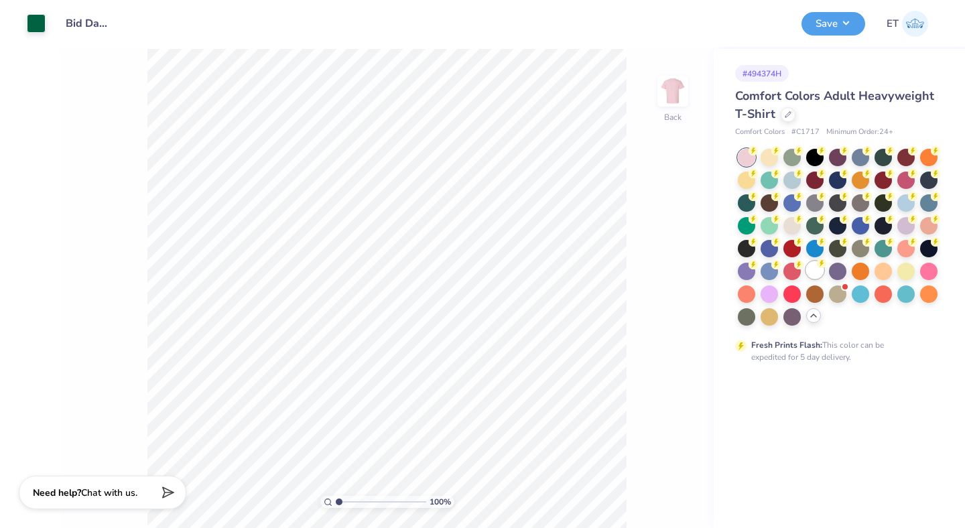
click at [816, 270] on div at bounding box center [814, 269] width 17 height 17
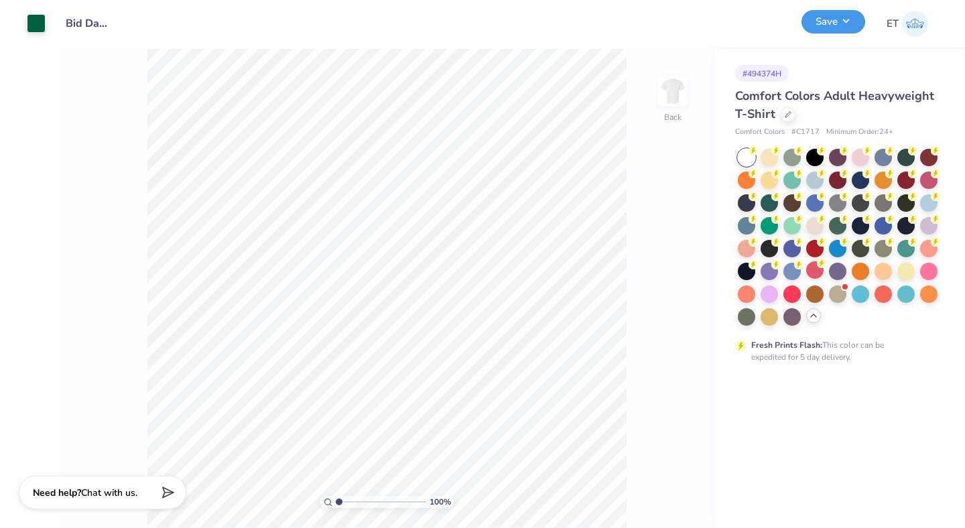
click at [846, 24] on button "Save" at bounding box center [833, 21] width 64 height 23
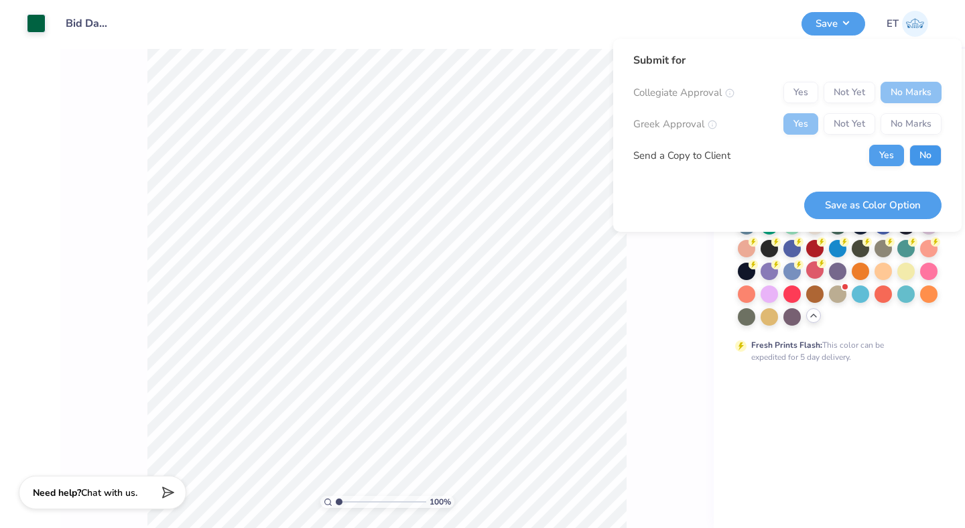
click at [915, 153] on button "No" at bounding box center [925, 155] width 32 height 21
click at [906, 198] on button "Save as Color Option" at bounding box center [872, 205] width 137 height 27
